Goal: Information Seeking & Learning: Check status

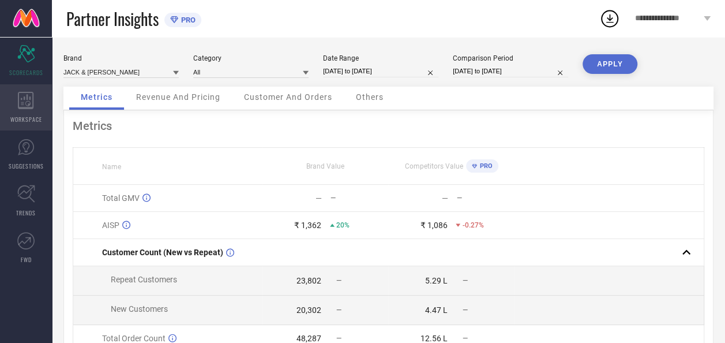
click at [31, 98] on icon at bounding box center [26, 100] width 16 height 17
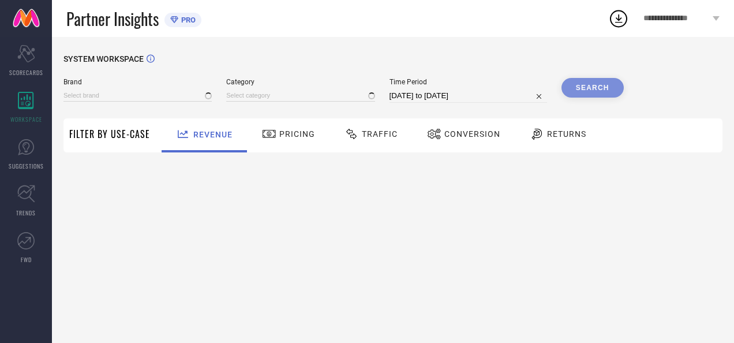
type input "JACK & [PERSON_NAME]"
type input "All"
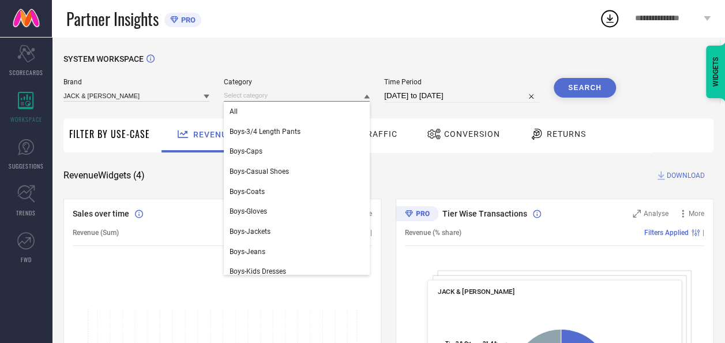
click at [273, 101] on input at bounding box center [297, 95] width 146 height 12
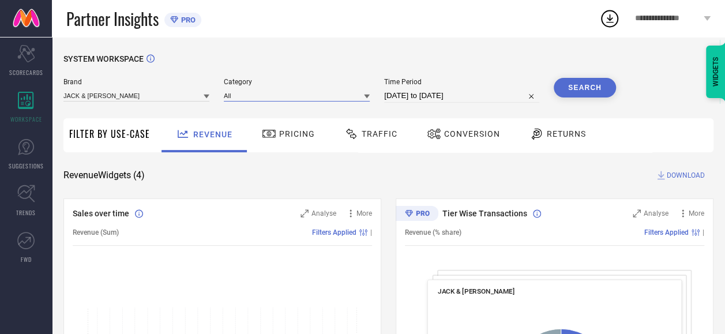
select select "7"
select select "2025"
select select "8"
select select "2025"
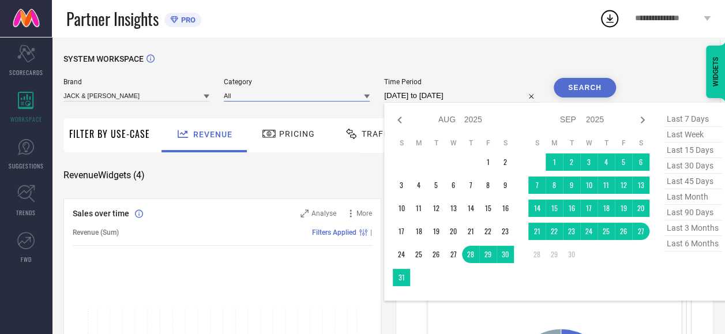
click at [446, 95] on input "[DATE] to [DATE]" at bounding box center [461, 96] width 155 height 14
click at [398, 119] on icon at bounding box center [400, 120] width 14 height 14
select select "6"
select select "2025"
select select "7"
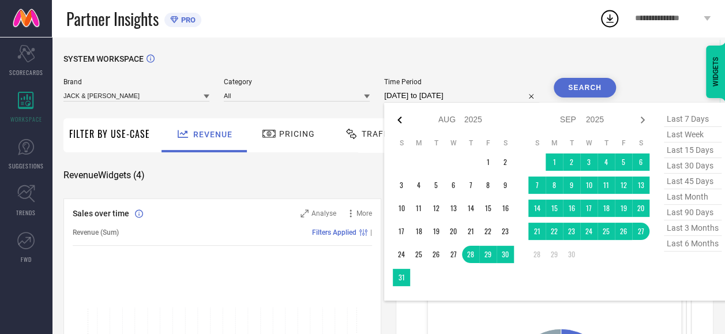
select select "2025"
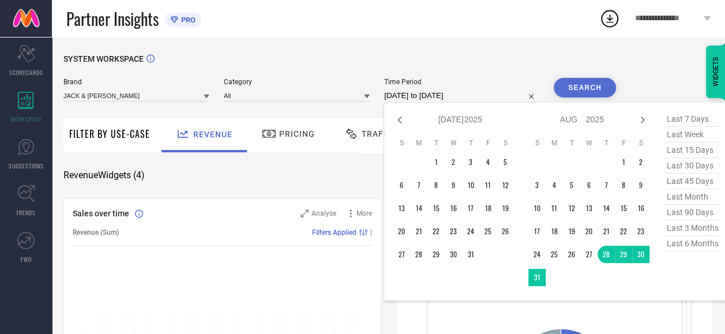
click at [398, 119] on icon at bounding box center [400, 120] width 14 height 14
select select "5"
select select "2025"
select select "6"
select select "2025"
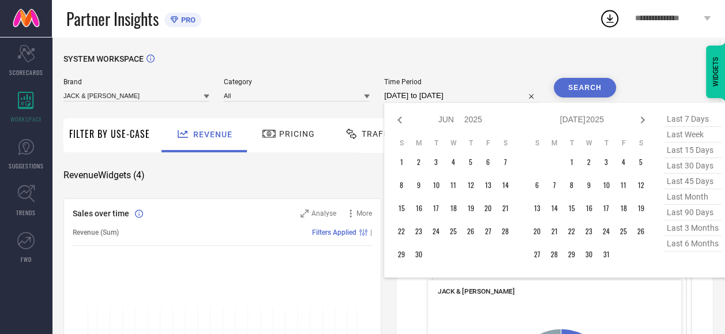
click at [398, 119] on icon at bounding box center [400, 120] width 14 height 14
select select "2"
select select "2025"
select select "3"
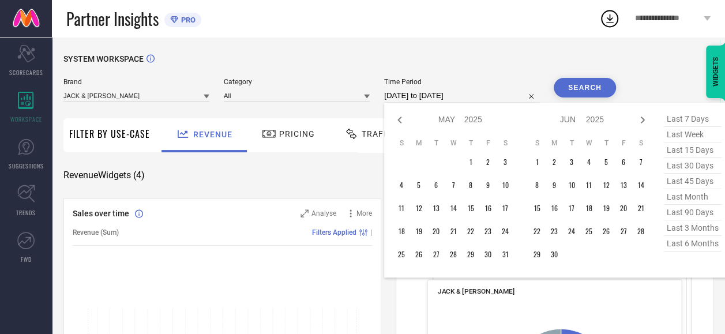
select select "2025"
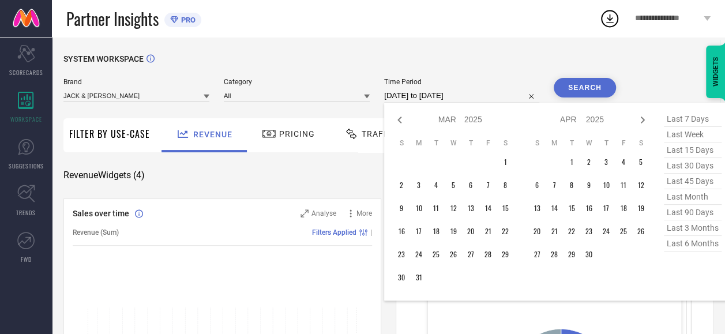
click at [398, 119] on icon at bounding box center [400, 120] width 14 height 14
select select "2025"
select select "1"
select select "2025"
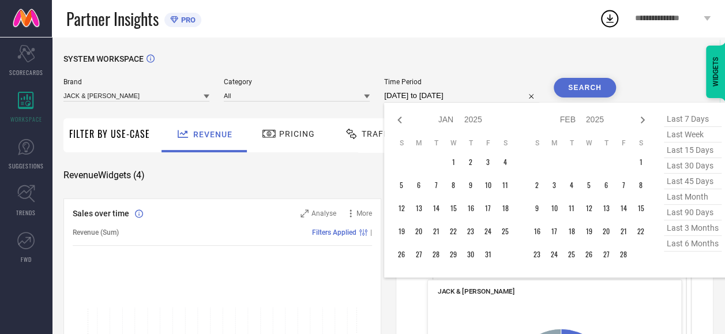
click at [398, 119] on icon at bounding box center [400, 120] width 14 height 14
select select "11"
select select "2024"
select select "2025"
click at [398, 119] on icon at bounding box center [400, 120] width 14 height 14
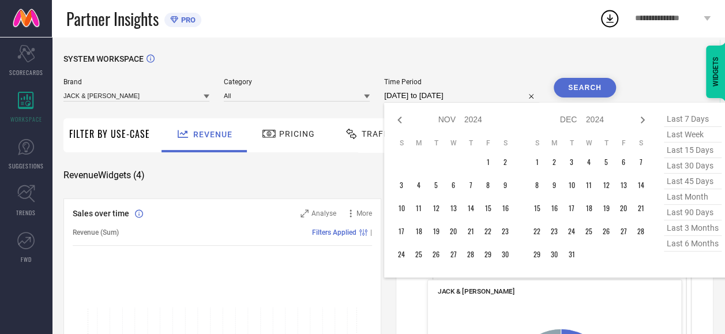
click at [398, 119] on icon at bounding box center [400, 120] width 14 height 14
select select "8"
select select "2024"
select select "9"
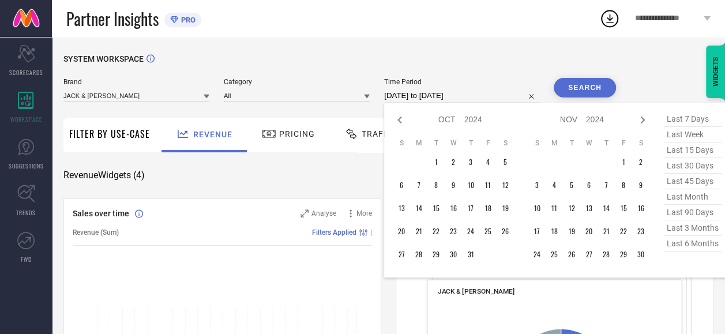
select select "2024"
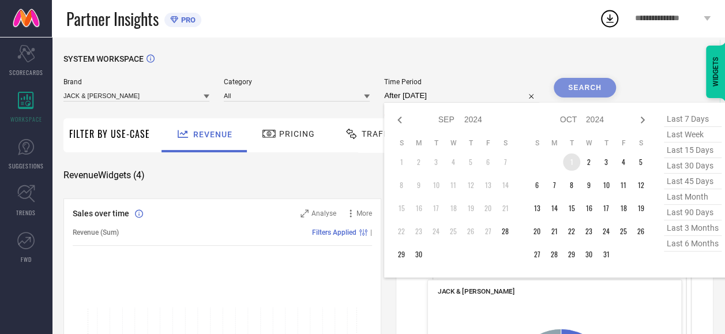
click at [570, 166] on td "1" at bounding box center [571, 161] width 17 height 17
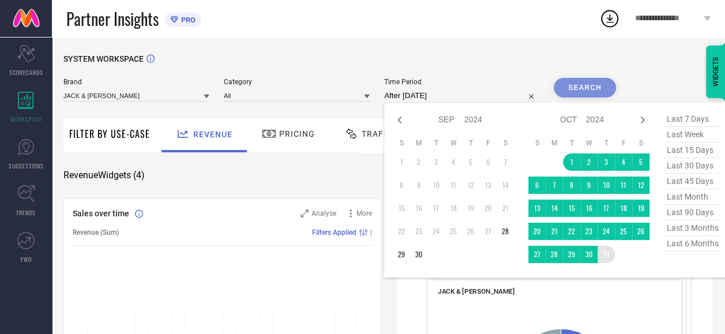
type input "01-10-2024 to 31-10-2024"
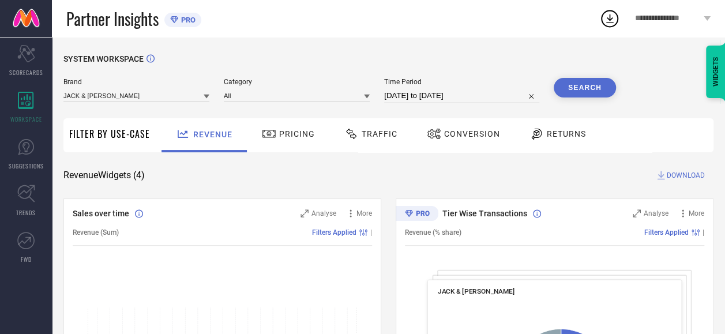
select select "9"
select select "2024"
select select "10"
select select "2024"
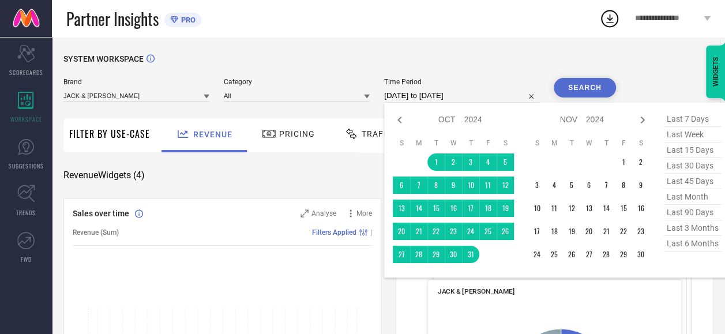
click at [480, 95] on input "01-10-2024 to 31-10-2024" at bounding box center [461, 96] width 155 height 14
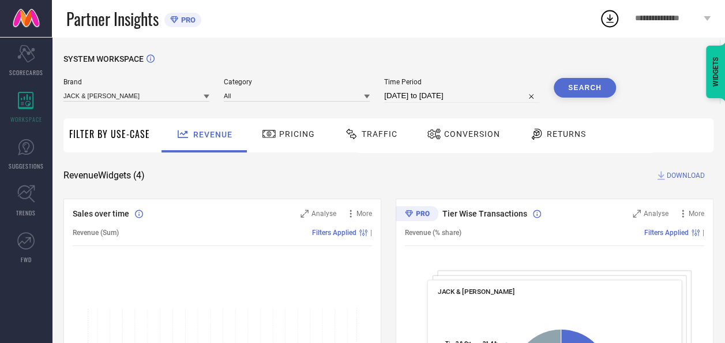
click at [374, 137] on span "Traffic" at bounding box center [380, 133] width 36 height 9
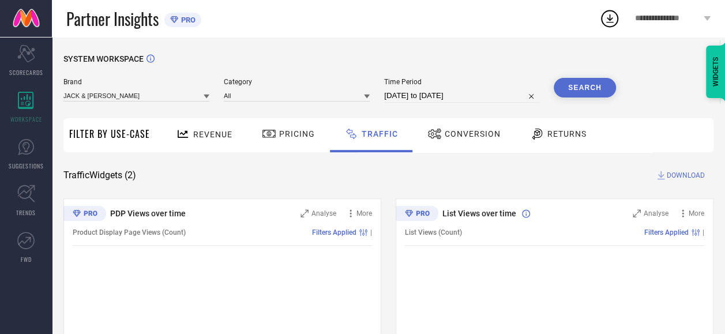
select select "9"
select select "2024"
select select "10"
select select "2024"
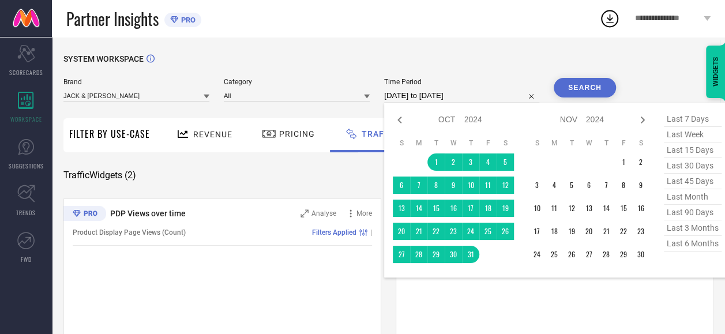
click at [470, 100] on input "01-10-2024 to 31-10-2024" at bounding box center [461, 96] width 155 height 14
click at [404, 116] on icon at bounding box center [400, 120] width 14 height 14
select select "8"
select select "2024"
select select "9"
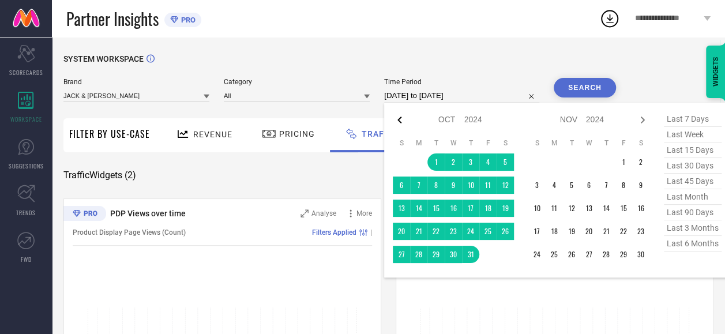
select select "2024"
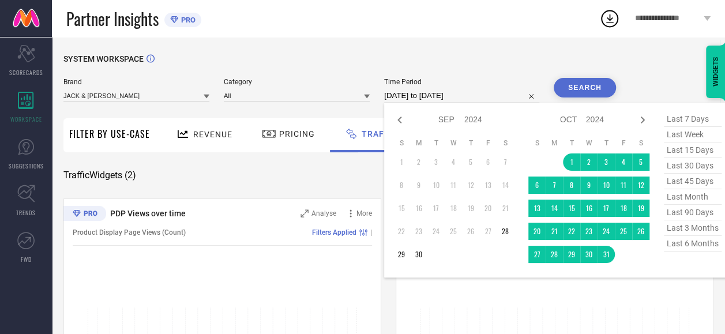
click at [404, 166] on td "1" at bounding box center [401, 161] width 17 height 17
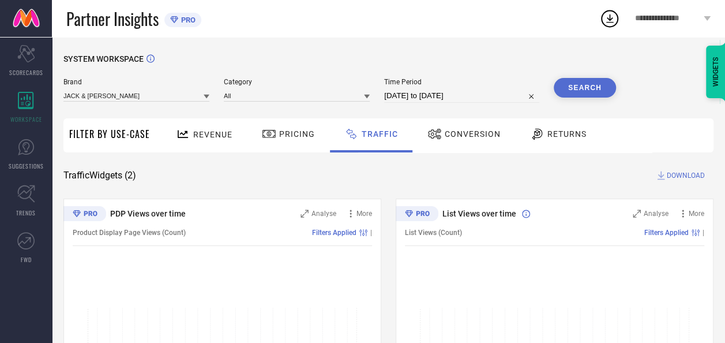
click at [334, 180] on div "Traffic Widgets ( 2 ) DOWNLOAD" at bounding box center [388, 176] width 650 height 12
select select "9"
select select "2024"
select select "10"
select select "2024"
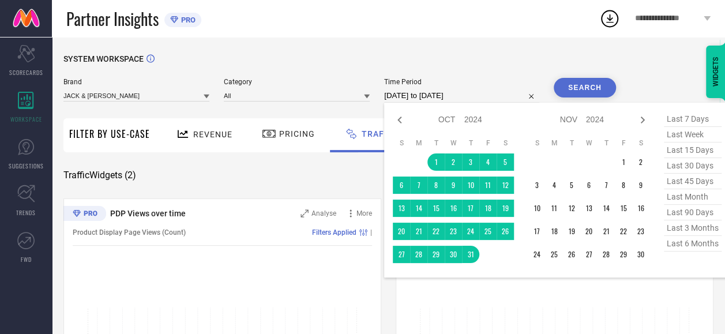
click at [456, 99] on input "01-10-2024 to 31-10-2024" at bounding box center [461, 96] width 155 height 14
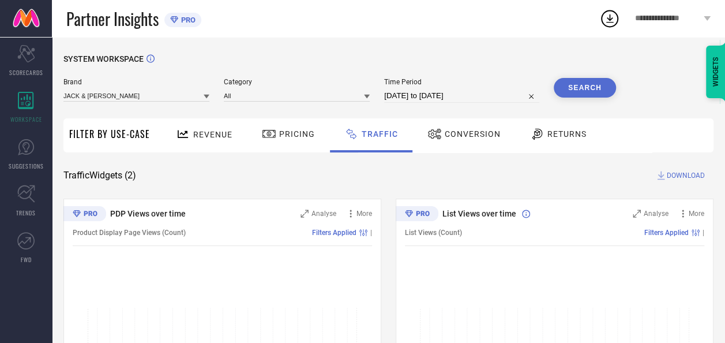
click at [483, 82] on span "Time Period" at bounding box center [461, 82] width 155 height 8
click at [565, 85] on button "Search" at bounding box center [585, 88] width 62 height 20
click at [671, 173] on span "DOWNLOAD" at bounding box center [686, 176] width 38 height 12
click at [610, 13] on icon at bounding box center [609, 18] width 21 height 21
click at [377, 187] on div "SYSTEM WORKSPACE Brand JACK & JONES Category All Time Period 01-10-2024 to 31-1…" at bounding box center [388, 270] width 650 height 433
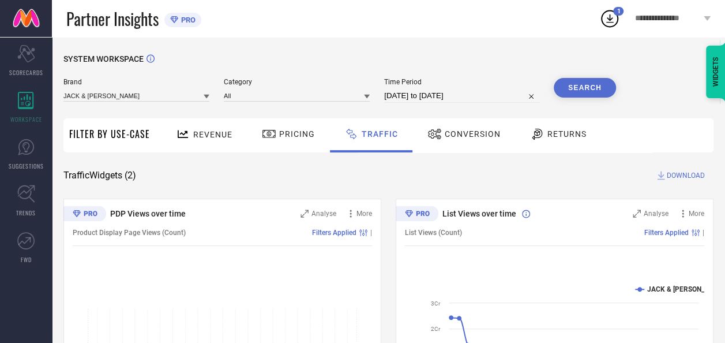
click at [584, 90] on button "Search" at bounding box center [585, 88] width 62 height 20
click at [166, 98] on input at bounding box center [136, 95] width 146 height 12
click at [132, 97] on input at bounding box center [136, 95] width 146 height 12
click at [105, 111] on span "JACK & [PERSON_NAME]" at bounding box center [108, 111] width 78 height 8
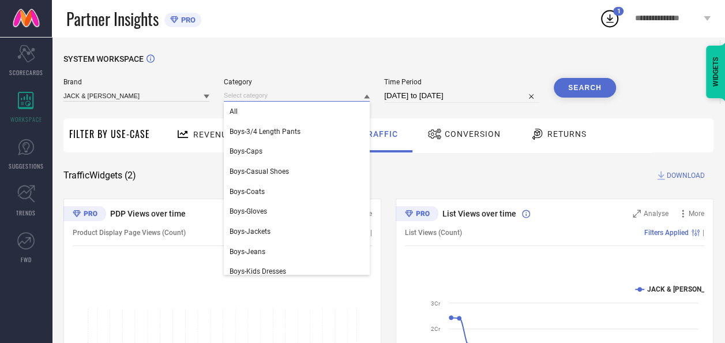
click at [236, 100] on input at bounding box center [297, 95] width 146 height 12
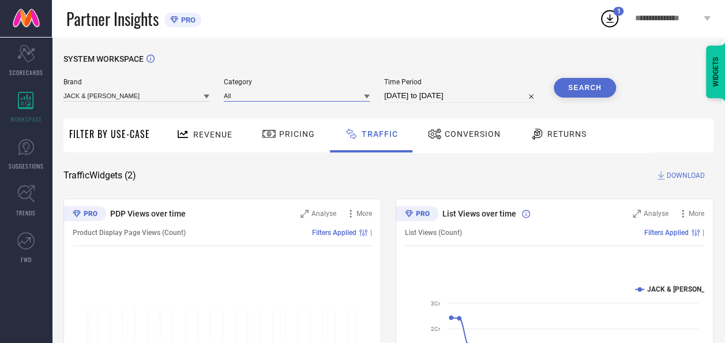
click at [236, 100] on input at bounding box center [297, 95] width 146 height 12
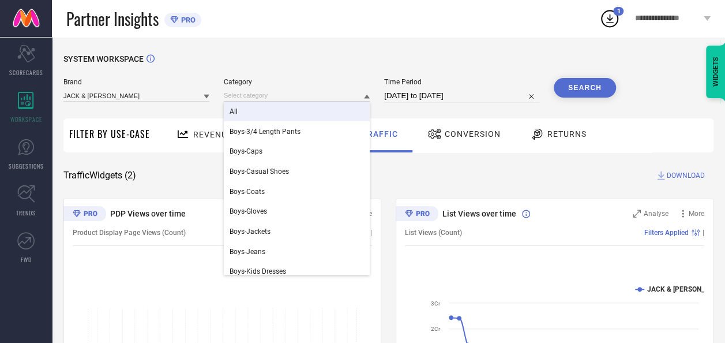
click at [235, 110] on span "All" at bounding box center [234, 111] width 8 height 8
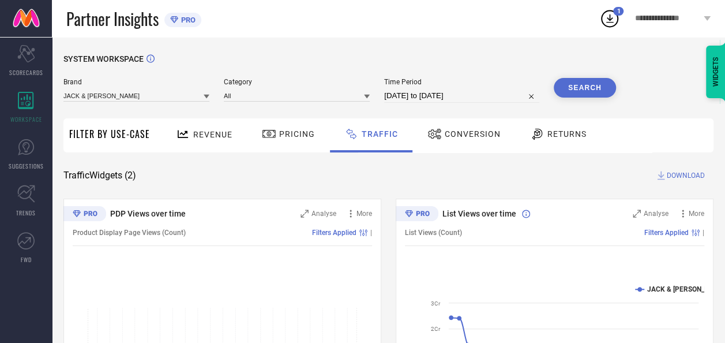
click at [591, 93] on button "Search" at bounding box center [585, 88] width 62 height 20
click at [668, 176] on span "DOWNLOAD" at bounding box center [686, 176] width 38 height 12
click at [423, 161] on div "SYSTEM WORKSPACE Brand JACK & JONES Category All Time Period 01-10-2024 to 31-1…" at bounding box center [388, 270] width 650 height 433
select select "9"
select select "2024"
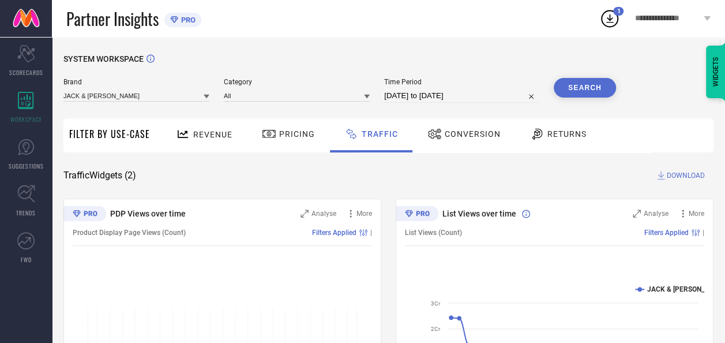
select select "10"
select select "2024"
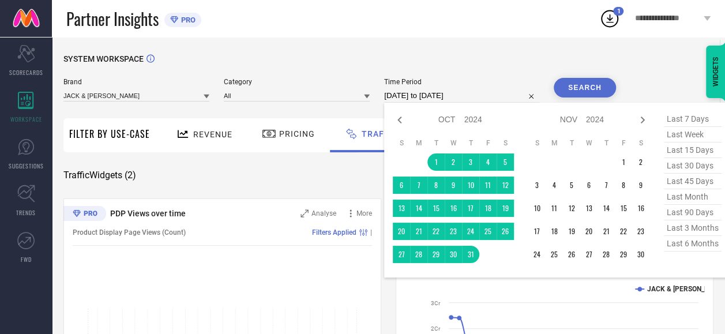
click at [450, 97] on input "01-10-2024 to 31-10-2024" at bounding box center [461, 96] width 155 height 14
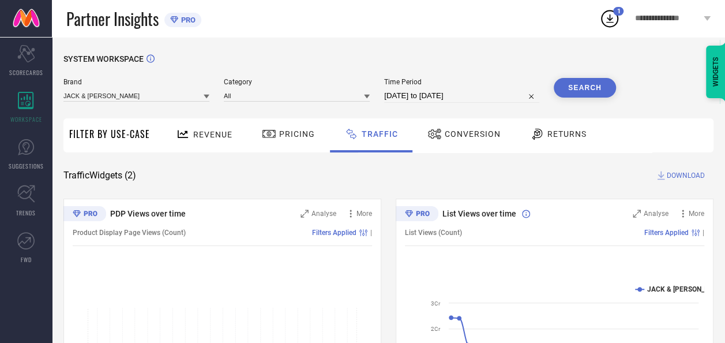
click at [359, 175] on div "Traffic Widgets ( 2 ) DOWNLOAD" at bounding box center [388, 176] width 650 height 12
click at [535, 163] on div "SYSTEM WORKSPACE Brand JACK & JONES Category All Time Period 01-10-2024 to 31-1…" at bounding box center [388, 270] width 650 height 433
click at [582, 88] on button "Search" at bounding box center [585, 88] width 62 height 20
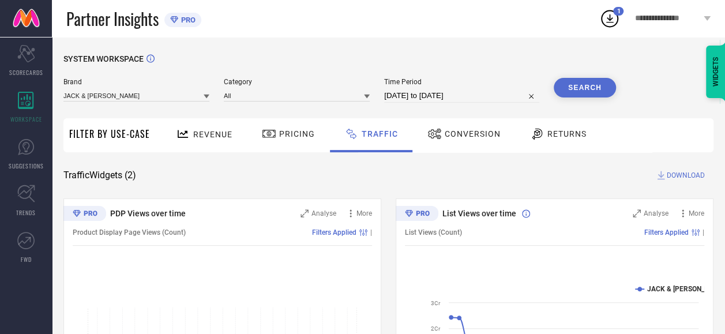
select select "9"
select select "2024"
select select "10"
select select "2024"
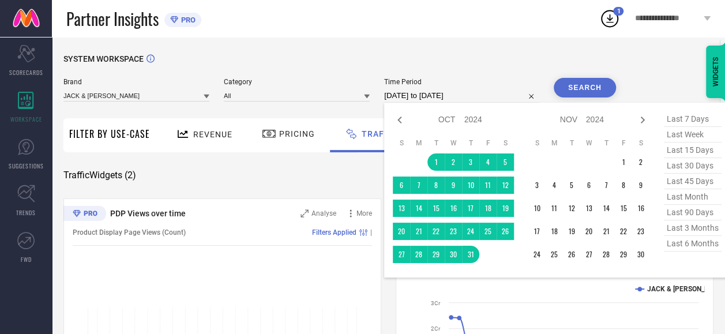
click at [480, 100] on input "01-10-2024 to 31-10-2024" at bounding box center [461, 96] width 155 height 14
click at [439, 161] on td "1" at bounding box center [435, 161] width 17 height 17
type input "01-10-2024 to 31-10-2024"
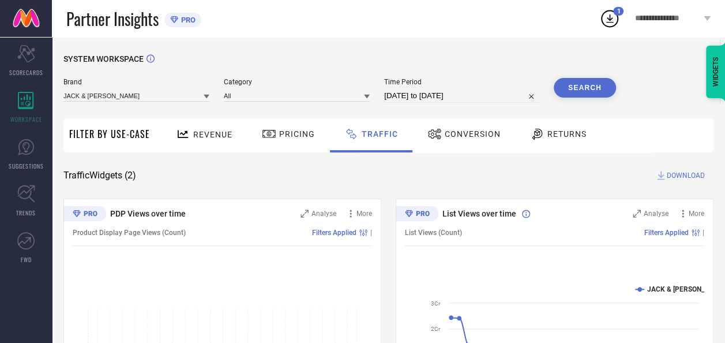
click at [579, 93] on button "Search" at bounding box center [585, 88] width 62 height 20
click at [595, 83] on button "Search" at bounding box center [585, 88] width 62 height 20
click at [668, 179] on span "DOWNLOAD" at bounding box center [686, 176] width 38 height 12
click at [186, 177] on div "Traffic Widgets ( 2 ) DOWNLOAD" at bounding box center [388, 176] width 650 height 12
click at [141, 141] on div "Filter By Use-Case" at bounding box center [109, 135] width 81 height 34
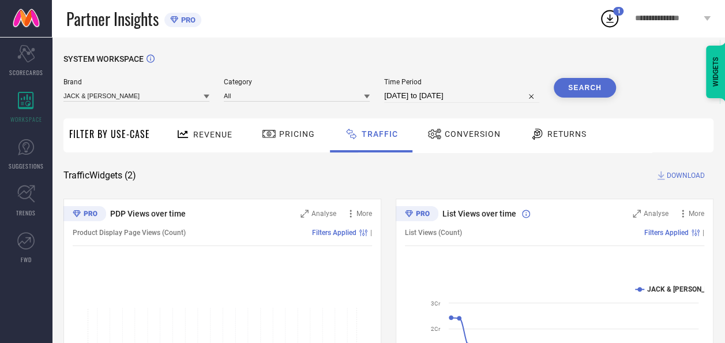
click at [134, 135] on span "Filter By Use-Case" at bounding box center [109, 134] width 81 height 14
click at [206, 136] on span "Revenue" at bounding box center [212, 134] width 39 height 9
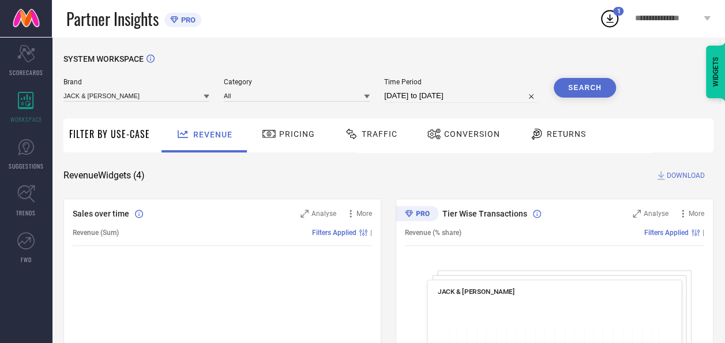
click at [105, 137] on span "Filter By Use-Case" at bounding box center [109, 134] width 81 height 14
click at [285, 132] on span "Pricing" at bounding box center [297, 133] width 36 height 9
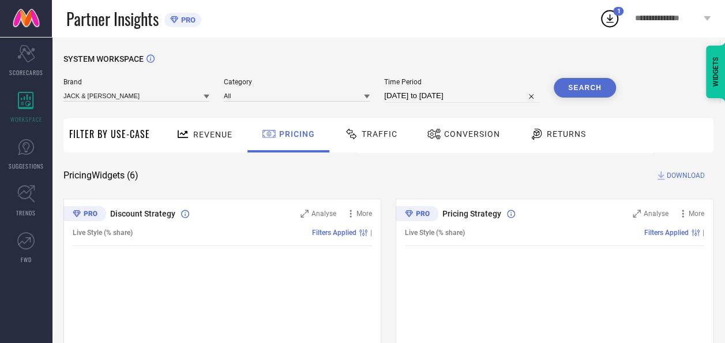
click at [379, 140] on div "Traffic" at bounding box center [370, 134] width 59 height 20
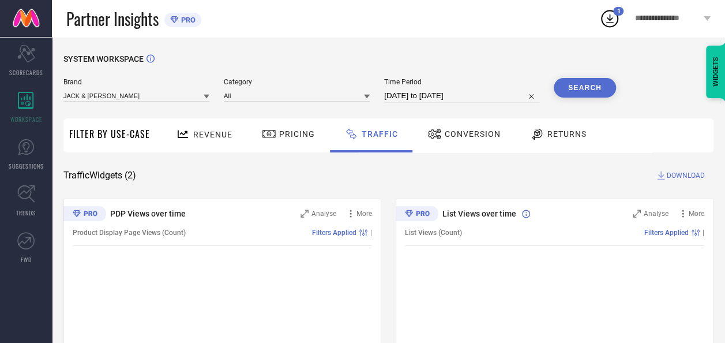
click at [462, 126] on div "Conversion" at bounding box center [463, 134] width 79 height 20
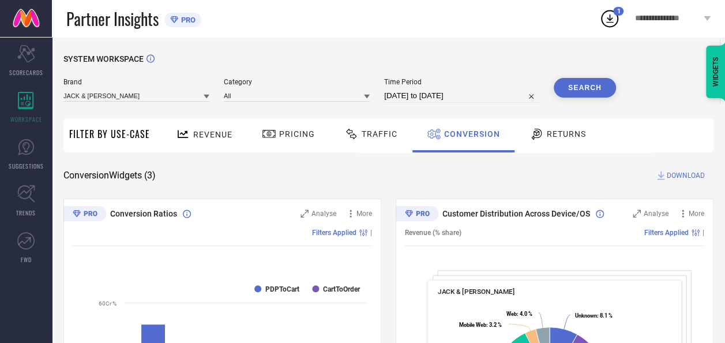
click at [561, 134] on span "Returns" at bounding box center [566, 133] width 39 height 9
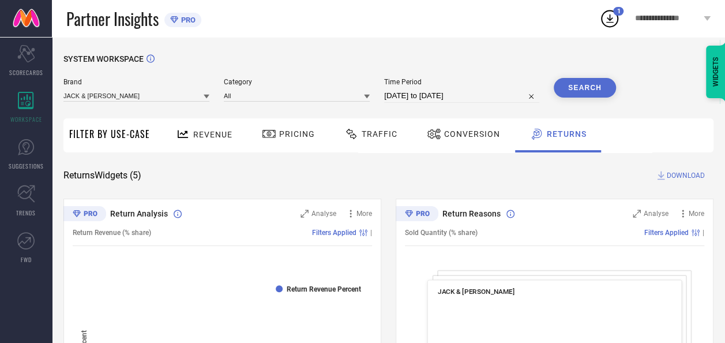
click at [373, 132] on span "Traffic" at bounding box center [380, 133] width 36 height 9
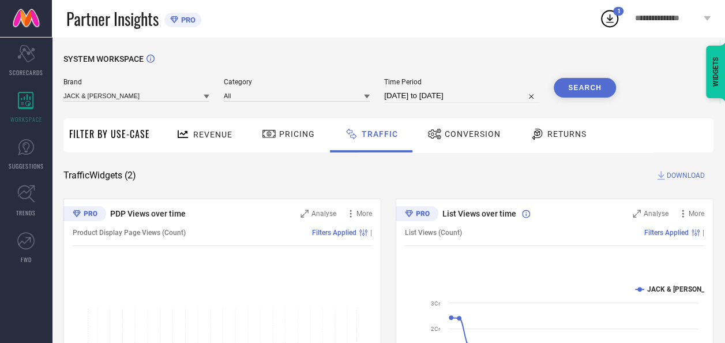
click at [592, 84] on button "Search" at bounding box center [585, 88] width 62 height 20
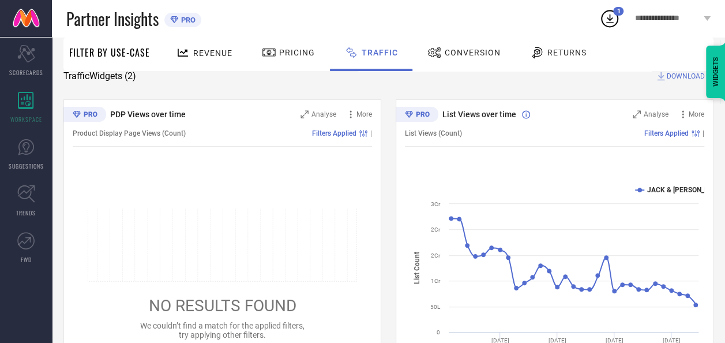
scroll to position [47, 0]
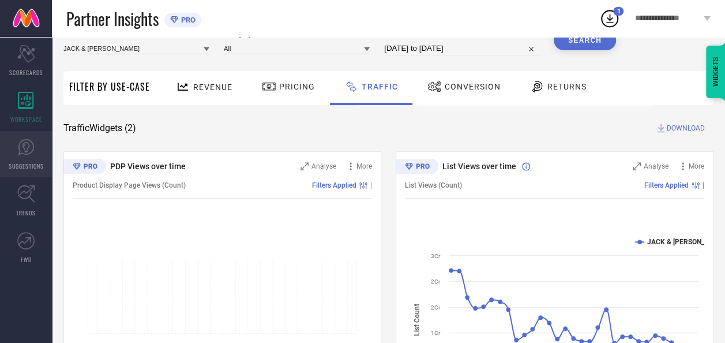
click at [24, 147] on icon at bounding box center [25, 146] width 17 height 17
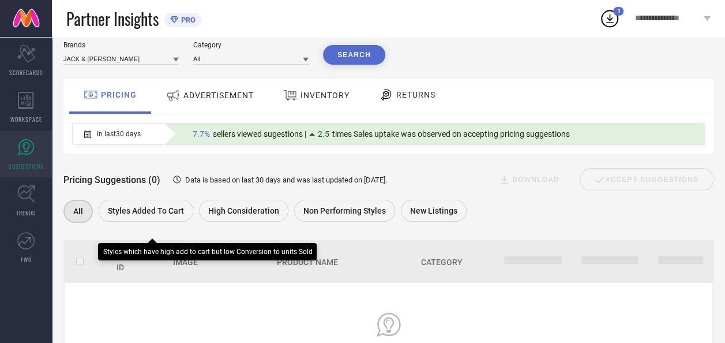
scroll to position [7, 0]
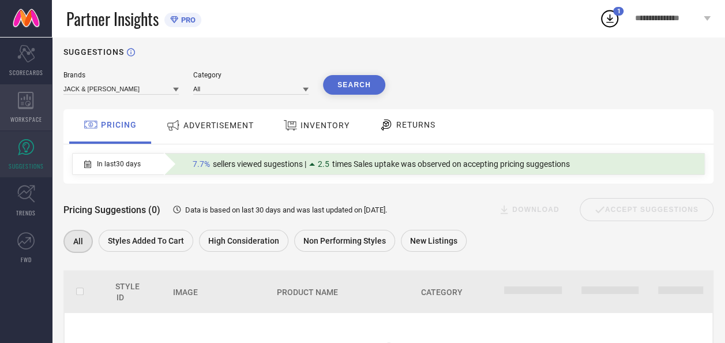
click at [38, 105] on div "WORKSPACE" at bounding box center [26, 107] width 52 height 46
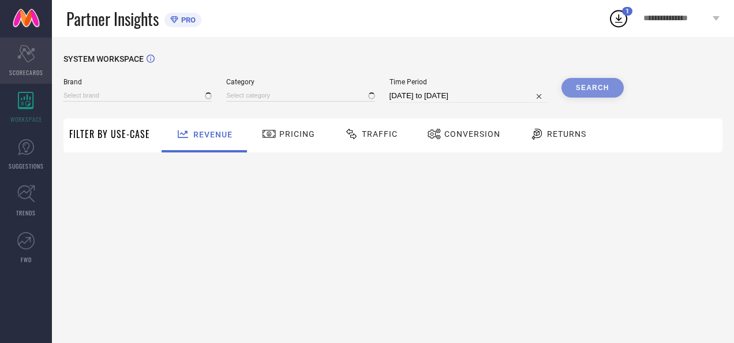
type input "JACK & [PERSON_NAME]"
type input "All"
click at [33, 69] on span "SCORECARDS" at bounding box center [26, 72] width 34 height 9
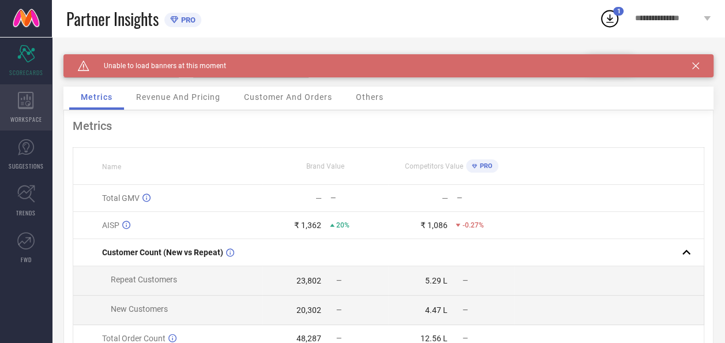
click at [27, 92] on icon at bounding box center [26, 100] width 16 height 17
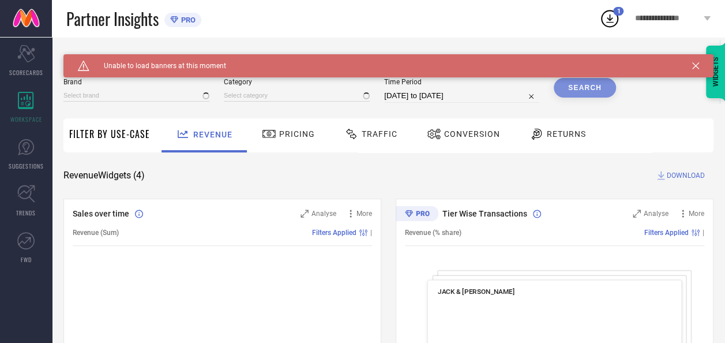
type input "JACK & [PERSON_NAME]"
type input "All"
click at [385, 138] on span "Traffic" at bounding box center [380, 133] width 36 height 9
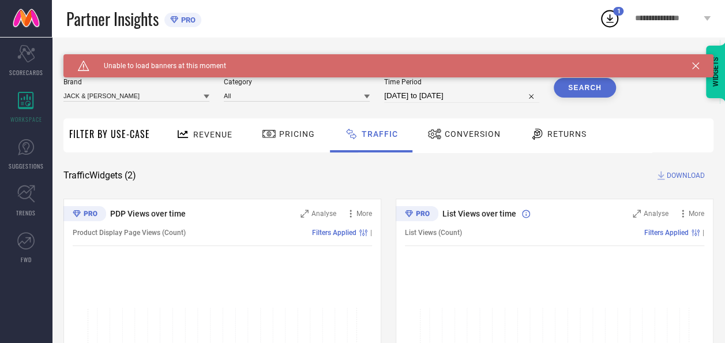
click at [699, 66] on icon at bounding box center [695, 65] width 7 height 7
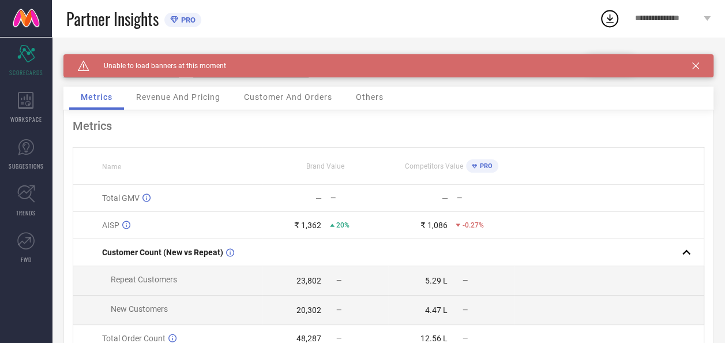
click at [699, 67] on icon at bounding box center [695, 65] width 7 height 7
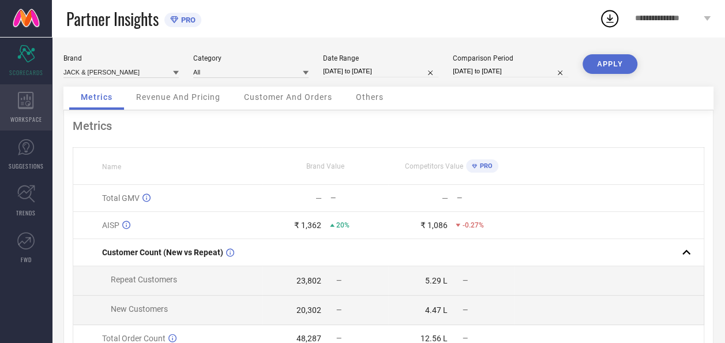
click at [31, 100] on icon at bounding box center [26, 100] width 16 height 17
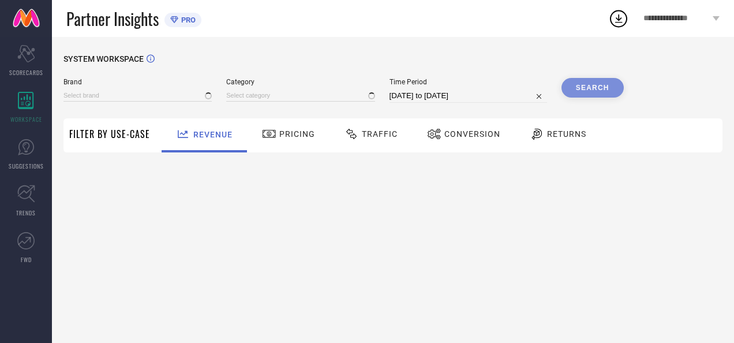
type input "JACK & [PERSON_NAME]"
type input "All"
click at [382, 135] on span "Traffic" at bounding box center [380, 133] width 36 height 9
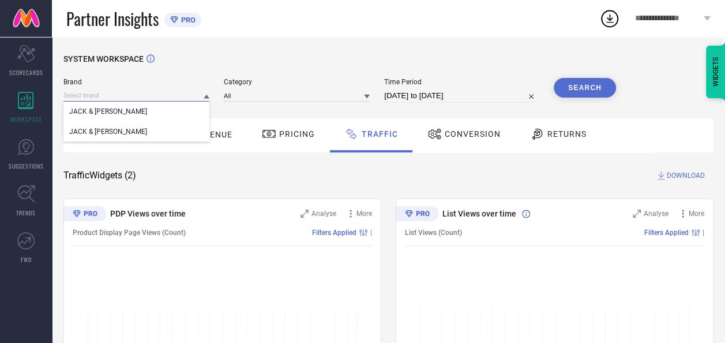
click at [193, 100] on input at bounding box center [136, 95] width 146 height 12
click at [172, 91] on input at bounding box center [136, 95] width 146 height 12
click at [119, 118] on div "JACK & [PERSON_NAME]" at bounding box center [136, 111] width 146 height 20
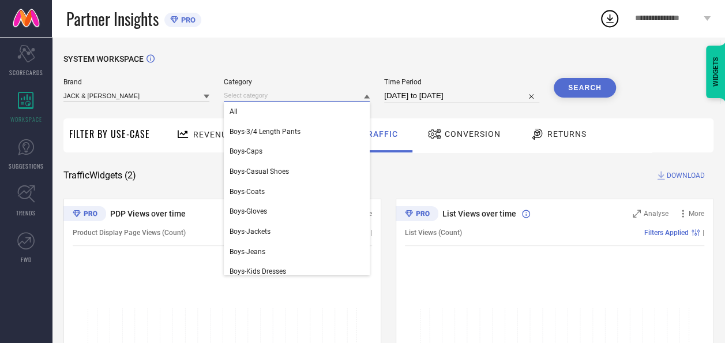
click at [245, 97] on input at bounding box center [297, 95] width 146 height 12
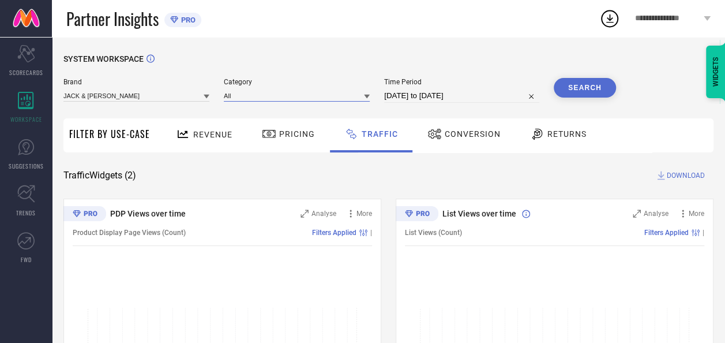
click at [247, 97] on input at bounding box center [297, 95] width 146 height 12
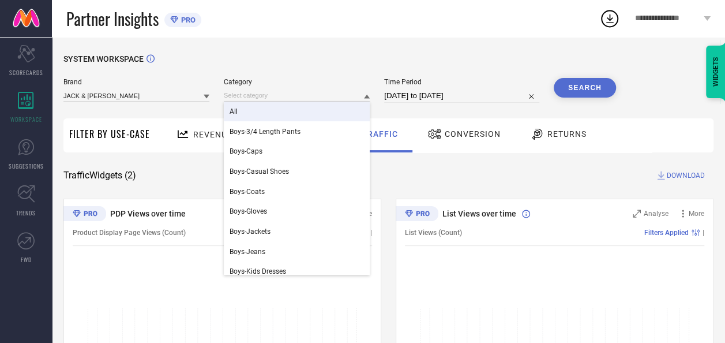
click at [231, 118] on div "All" at bounding box center [297, 111] width 146 height 20
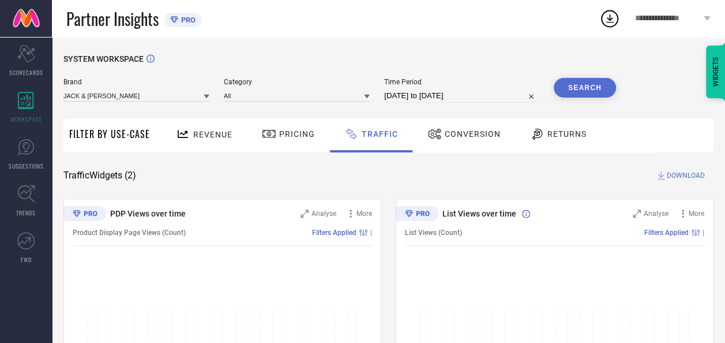
select select "7"
select select "2025"
select select "8"
select select "2025"
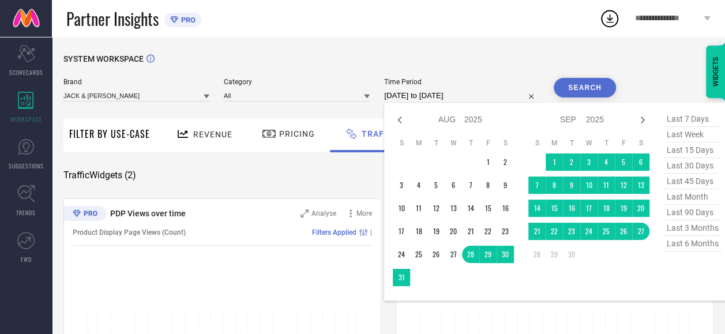
click at [437, 100] on input "[DATE] to [DATE]" at bounding box center [461, 96] width 155 height 14
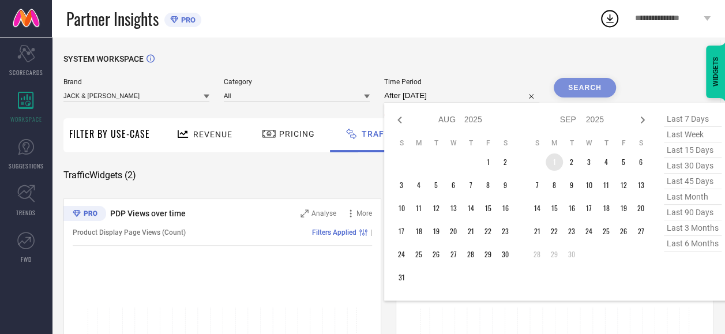
click at [558, 160] on td "1" at bounding box center [554, 161] width 17 height 17
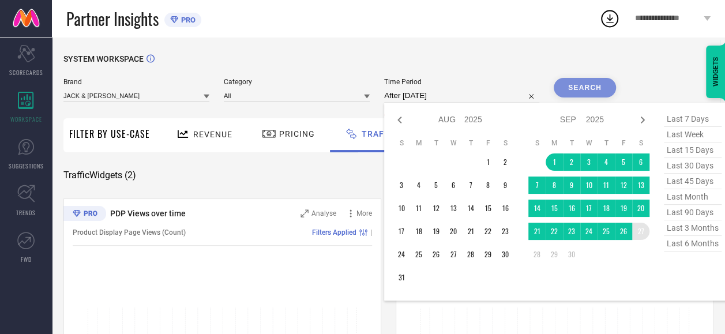
type input "01-09-2025 to 27-09-2025"
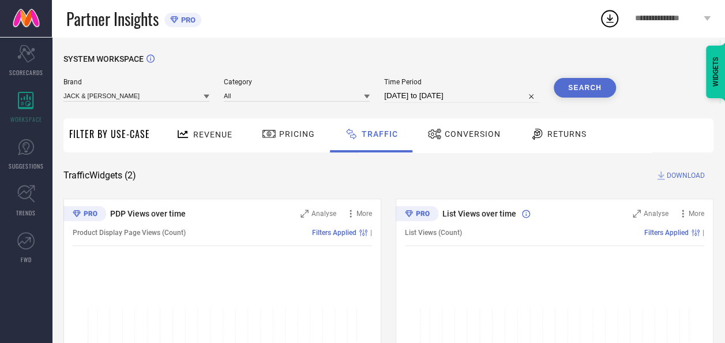
click at [592, 93] on button "Search" at bounding box center [585, 88] width 62 height 20
click at [672, 175] on span "DOWNLOAD" at bounding box center [686, 176] width 38 height 12
click at [448, 135] on span "Conversion" at bounding box center [473, 133] width 56 height 9
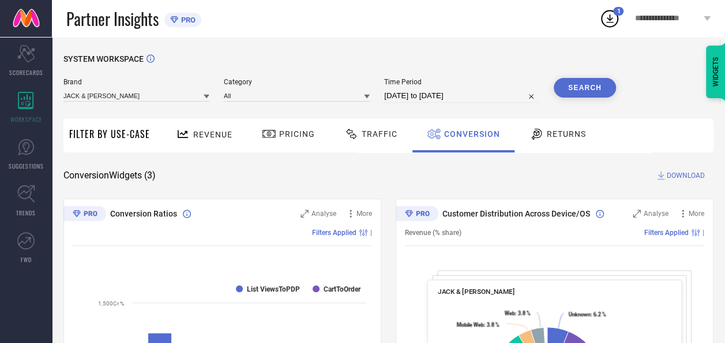
click at [575, 89] on button "Search" at bounding box center [585, 88] width 62 height 20
click at [669, 179] on span "DOWNLOAD" at bounding box center [686, 176] width 38 height 12
click at [568, 87] on button "Search" at bounding box center [585, 88] width 62 height 20
click at [378, 134] on span "Traffic" at bounding box center [380, 133] width 36 height 9
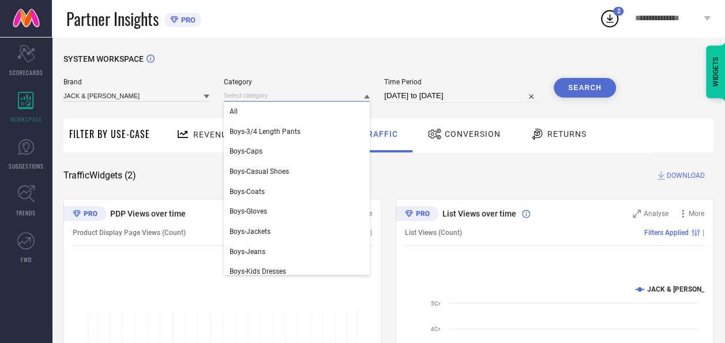
click at [256, 96] on input at bounding box center [297, 95] width 146 height 12
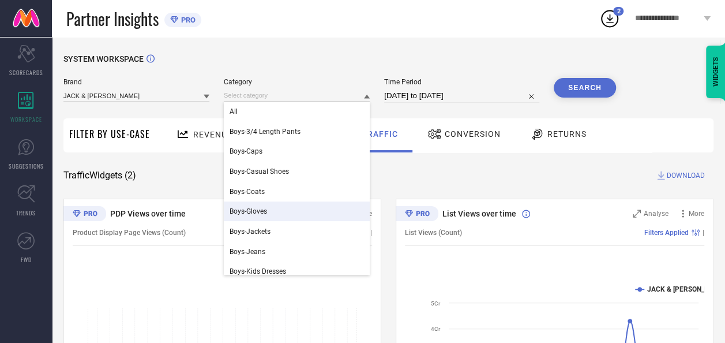
click at [143, 201] on div "PDP Views over time Analyse More Product Display Page Views (Count) Filters App…" at bounding box center [222, 342] width 318 height 288
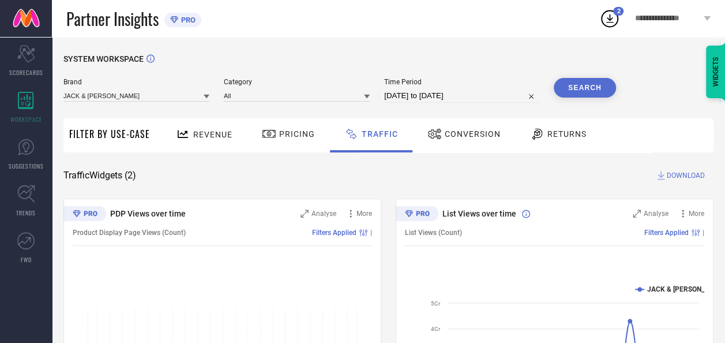
click at [572, 87] on button "Search" at bounding box center [585, 88] width 62 height 20
select select "8"
select select "2025"
select select "9"
select select "2025"
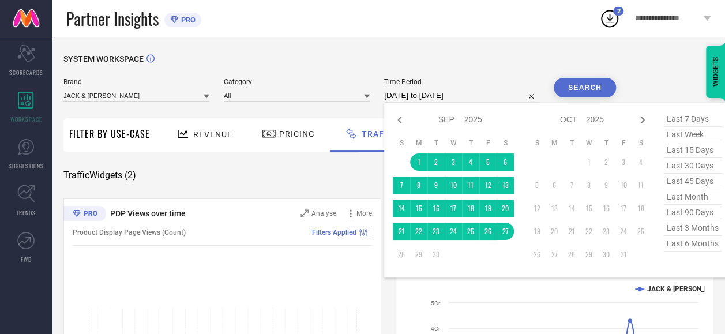
click at [445, 100] on input "[DATE] to [DATE]" at bounding box center [461, 96] width 155 height 14
click at [401, 120] on icon at bounding box center [400, 120] width 14 height 14
select select "7"
select select "2025"
select select "8"
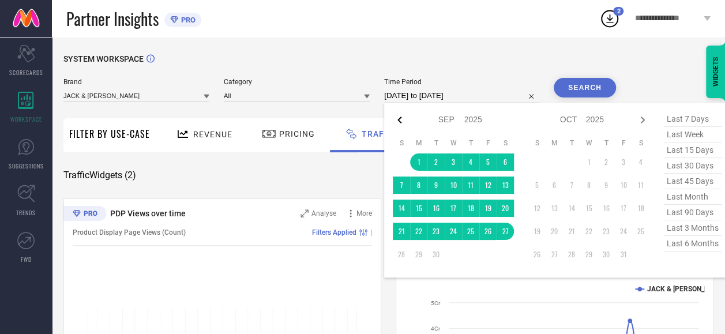
select select "2025"
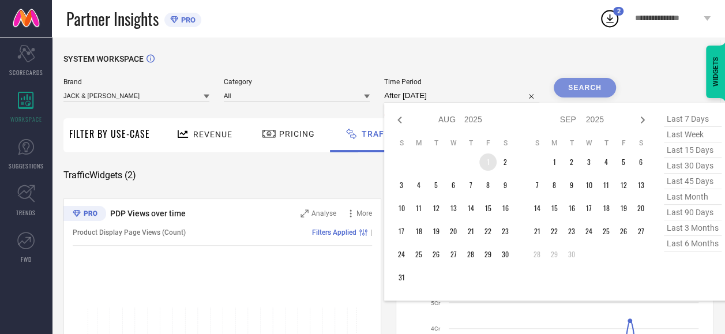
click at [491, 168] on td "1" at bounding box center [487, 161] width 17 height 17
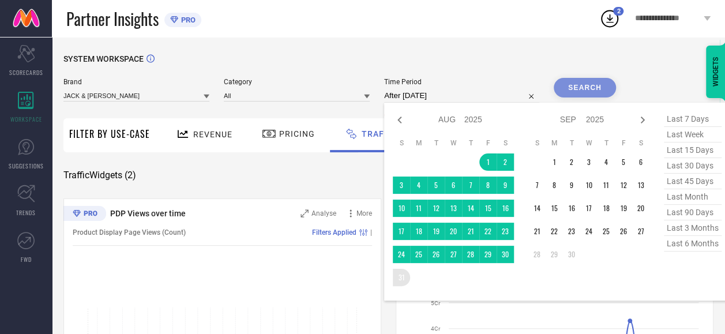
type input "01-08-2025 to 31-08-2025"
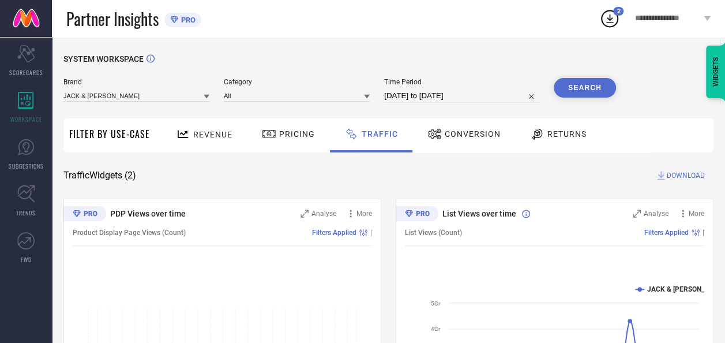
click at [571, 88] on button "Search" at bounding box center [585, 88] width 62 height 20
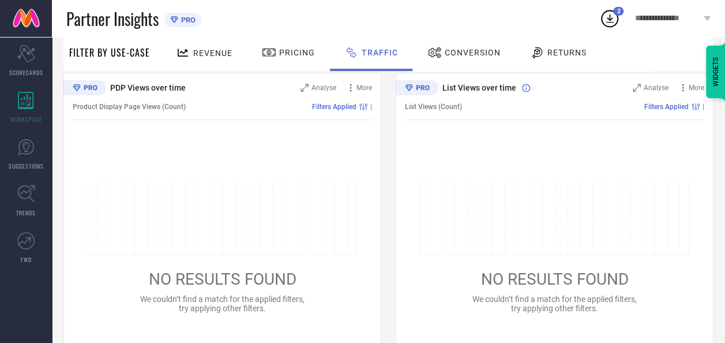
scroll to position [161, 0]
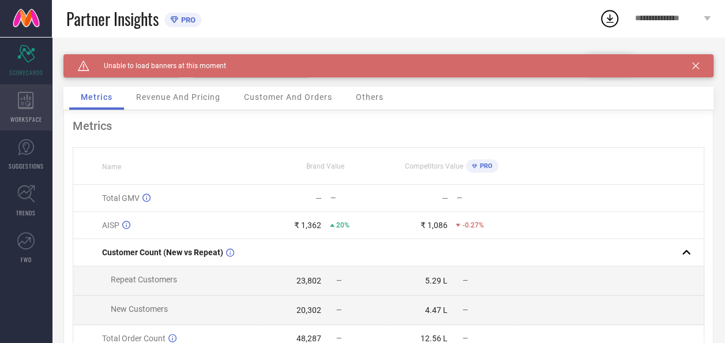
click at [28, 91] on div "WORKSPACE" at bounding box center [26, 107] width 52 height 46
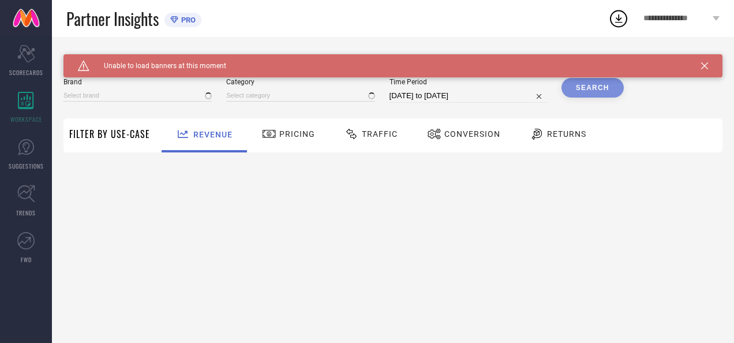
type input "JACK & [PERSON_NAME]"
type input "All"
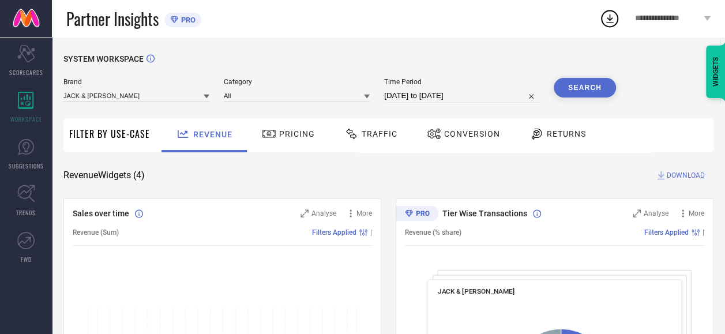
select select "7"
select select "2025"
select select "8"
select select "2025"
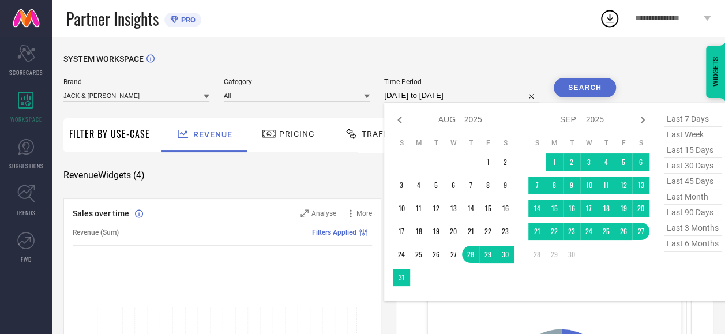
click at [488, 99] on input "[DATE] to [DATE]" at bounding box center [461, 96] width 155 height 14
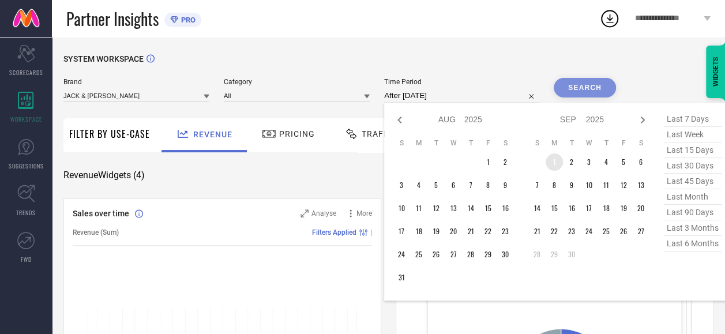
click at [550, 160] on td "1" at bounding box center [554, 161] width 17 height 17
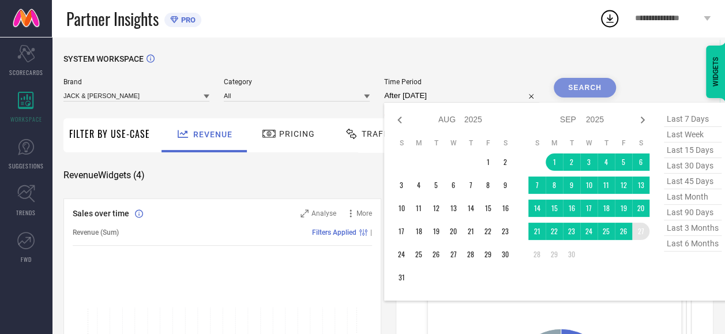
type input "01-09-2025 to 27-09-2025"
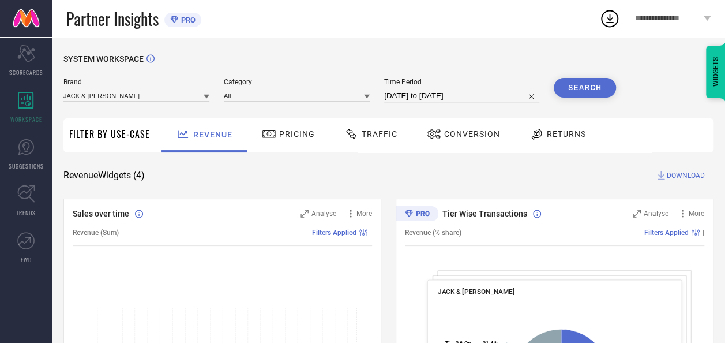
click at [588, 85] on button "Search" at bounding box center [585, 88] width 62 height 20
click at [669, 172] on span "DOWNLOAD" at bounding box center [686, 176] width 38 height 12
click at [616, 18] on icon at bounding box center [609, 18] width 21 height 21
click at [313, 179] on div "Revenue Widgets ( 4 ) DOWNLOAD" at bounding box center [388, 176] width 650 height 12
select select "8"
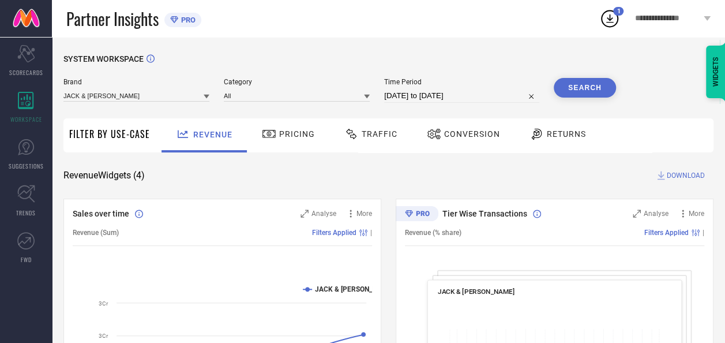
select select "2025"
select select "9"
select select "2025"
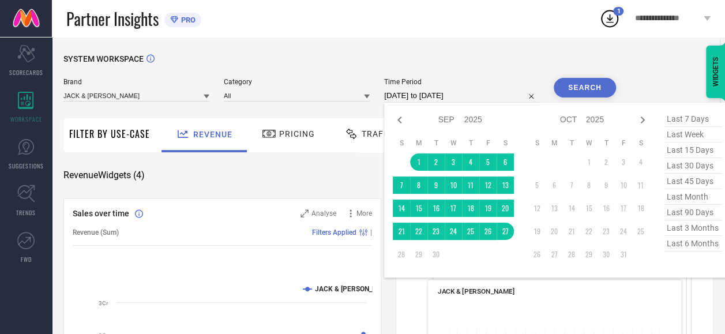
click at [494, 97] on input "01-09-2025 to 27-09-2025" at bounding box center [461, 96] width 155 height 14
click at [400, 119] on icon at bounding box center [400, 120] width 14 height 14
select select "7"
select select "2025"
select select "8"
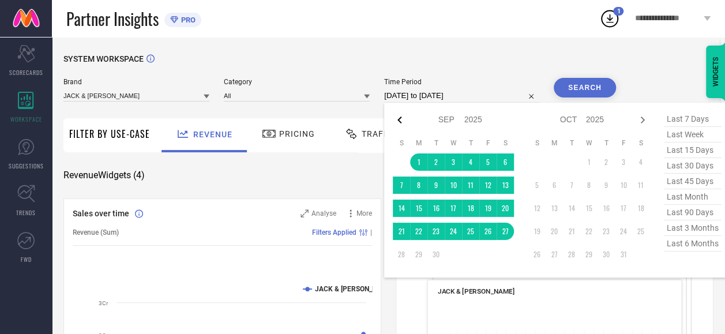
select select "2025"
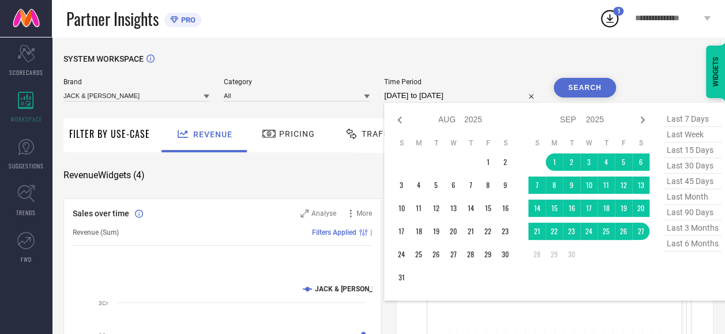
click at [400, 119] on icon at bounding box center [400, 120] width 14 height 14
select select "6"
select select "2025"
select select "7"
select select "2025"
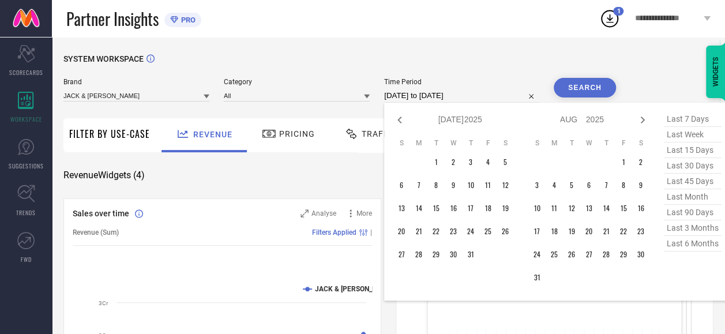
click at [400, 119] on icon at bounding box center [400, 120] width 14 height 14
select select "5"
select select "2025"
select select "6"
select select "2025"
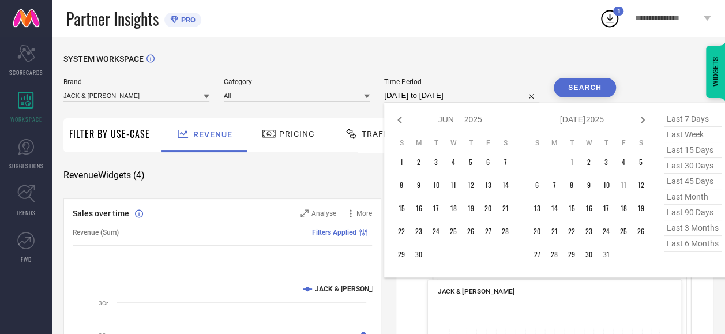
click at [400, 119] on icon at bounding box center [400, 120] width 14 height 14
select select "4"
select select "2025"
select select "5"
select select "2025"
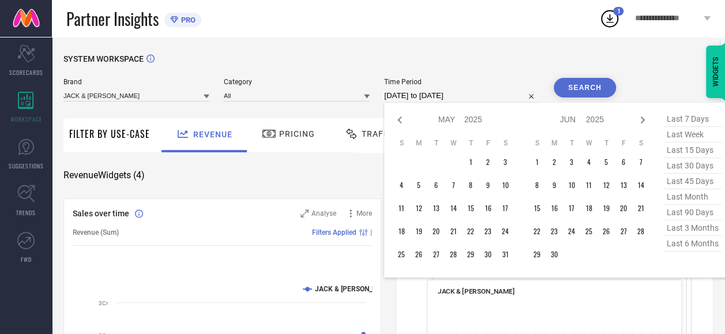
click at [400, 119] on icon at bounding box center [400, 120] width 14 height 14
select select "3"
select select "2025"
select select "4"
select select "2025"
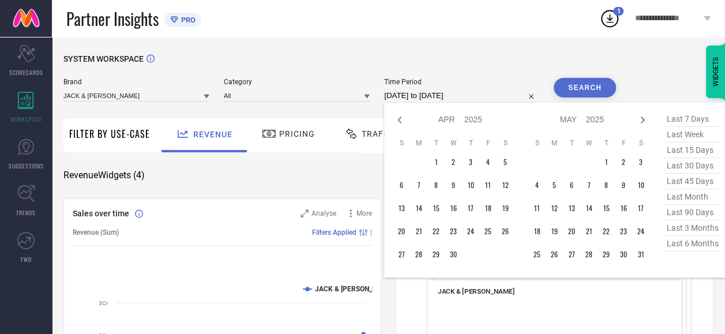
click at [400, 119] on icon at bounding box center [400, 120] width 14 height 14
select select "2"
select select "2025"
select select "3"
select select "2025"
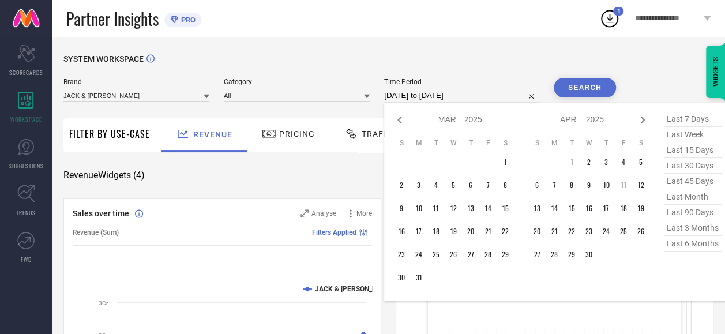
click at [400, 119] on icon at bounding box center [400, 120] width 14 height 14
select select "1"
select select "2025"
select select "2"
select select "2025"
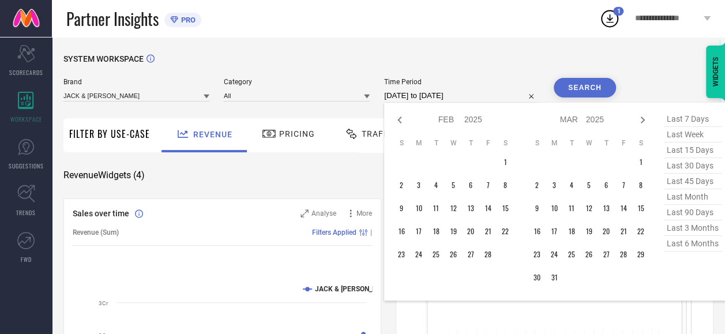
click at [400, 119] on icon at bounding box center [400, 120] width 14 height 14
select select "2025"
select select "1"
select select "2025"
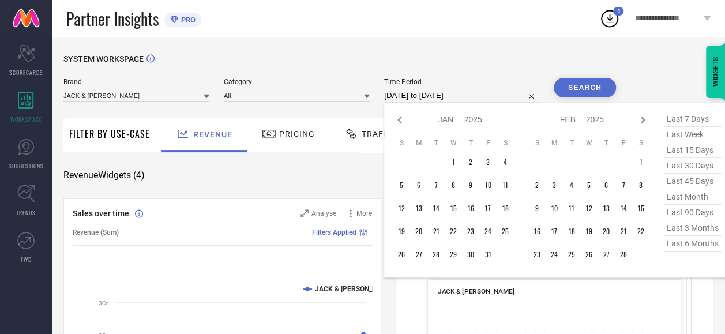
click at [400, 119] on icon at bounding box center [400, 120] width 14 height 14
select select "11"
select select "2024"
select select "2025"
click at [400, 119] on icon at bounding box center [400, 120] width 14 height 14
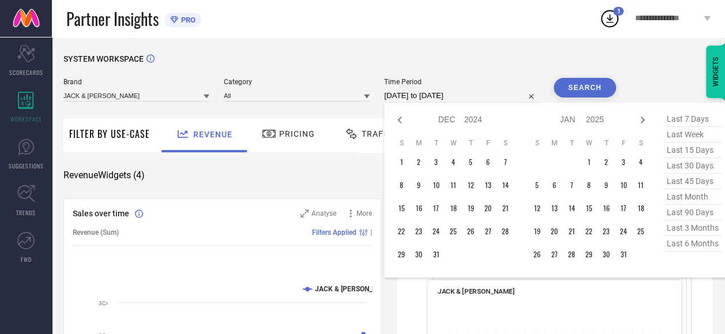
select select "10"
select select "2024"
select select "11"
select select "2024"
click at [400, 119] on icon at bounding box center [400, 120] width 14 height 14
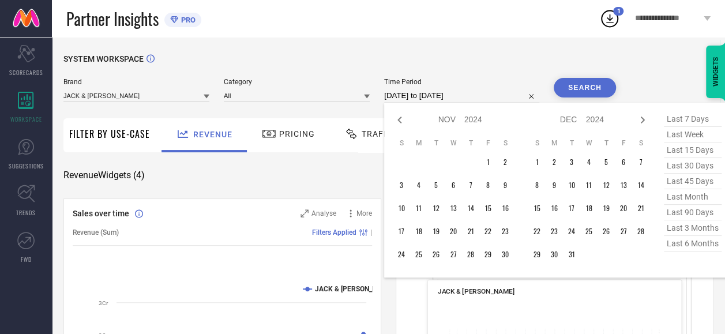
select select "9"
select select "2024"
select select "10"
select select "2024"
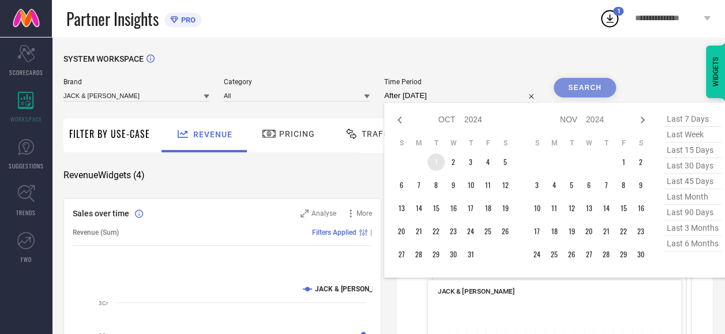
click at [439, 166] on td "1" at bounding box center [435, 161] width 17 height 17
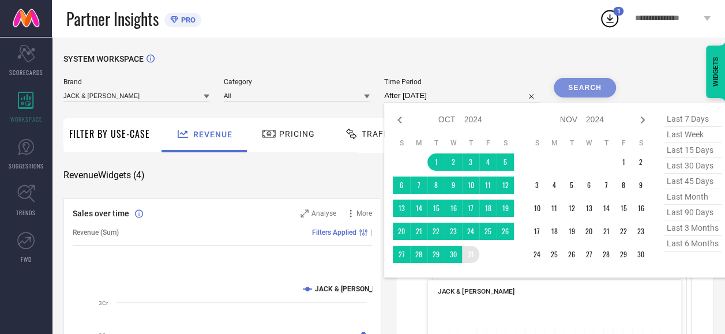
type input "01-10-2024 to 31-10-2024"
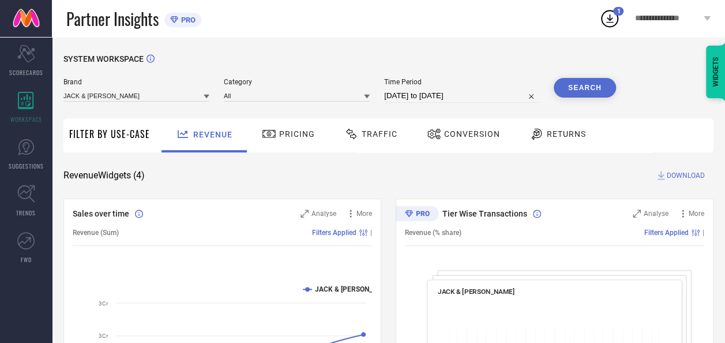
click at [579, 93] on button "Search" at bounding box center [585, 88] width 62 height 20
click at [398, 137] on div "Traffic" at bounding box center [371, 135] width 82 height 34
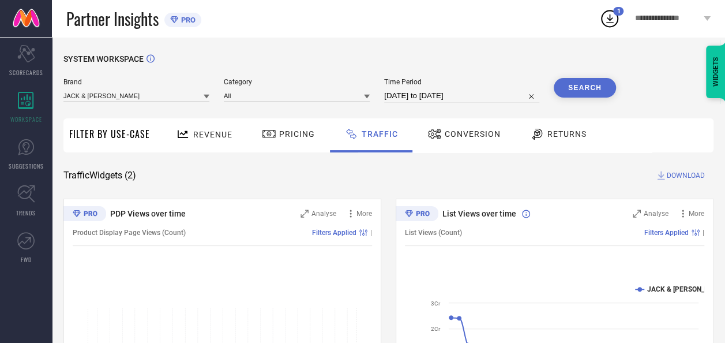
click at [580, 91] on button "Search" at bounding box center [585, 88] width 62 height 20
click at [672, 176] on span "DOWNLOAD" at bounding box center [686, 176] width 38 height 12
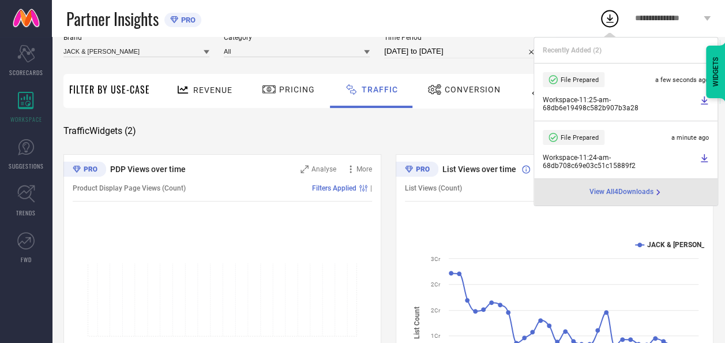
scroll to position [44, 0]
click at [351, 138] on div "SYSTEM WORKSPACE Brand JACK & JONES Category All Time Period 01-10-2024 to 31-1…" at bounding box center [388, 226] width 650 height 433
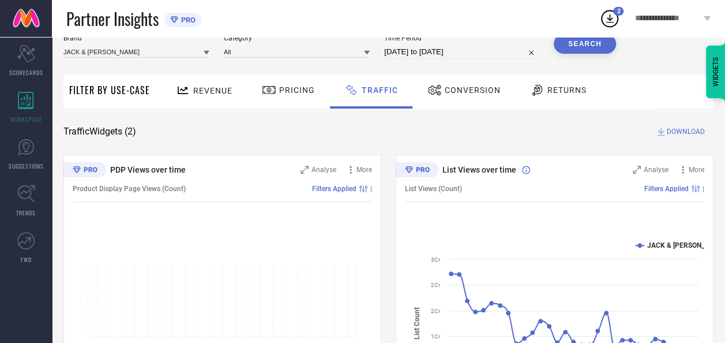
click at [184, 85] on icon at bounding box center [183, 90] width 14 height 14
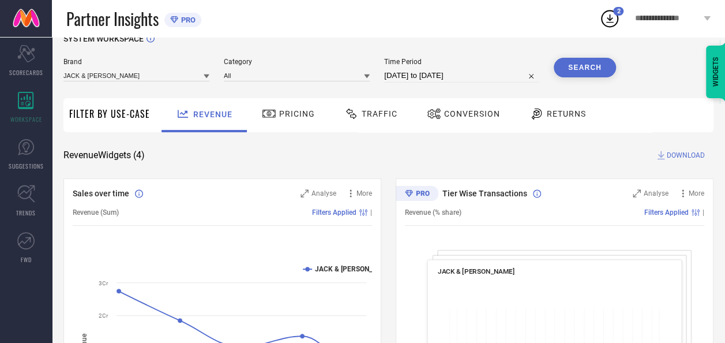
scroll to position [18, 0]
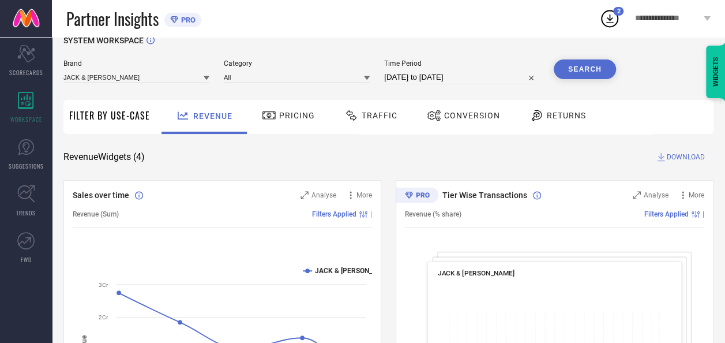
click at [288, 123] on div "Pricing" at bounding box center [288, 116] width 59 height 20
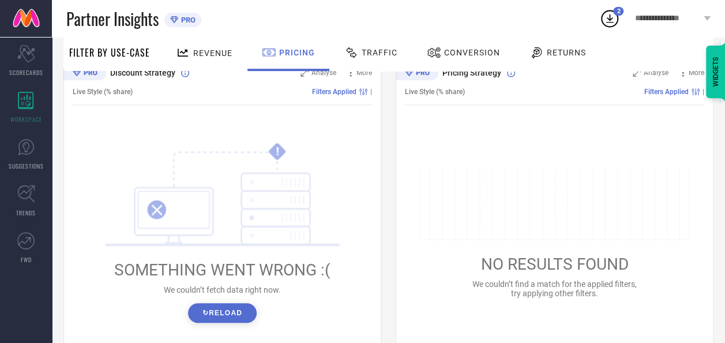
scroll to position [141, 0]
click at [240, 314] on button "↻ Reload" at bounding box center [222, 312] width 69 height 20
click at [385, 58] on div "Traffic" at bounding box center [370, 53] width 59 height 20
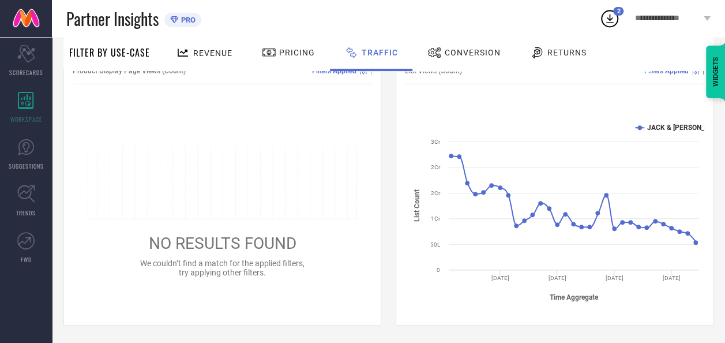
scroll to position [0, 0]
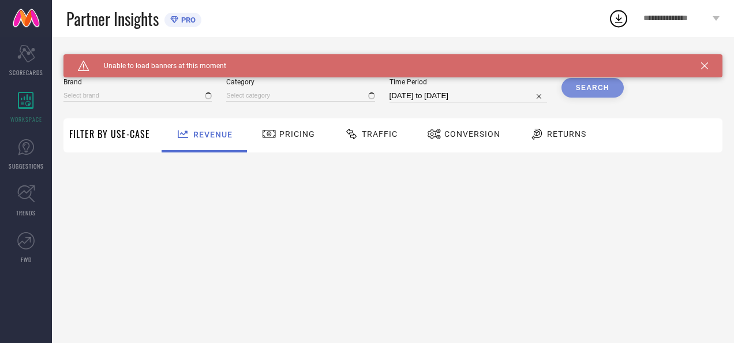
type input "JACK & [PERSON_NAME]"
type input "All"
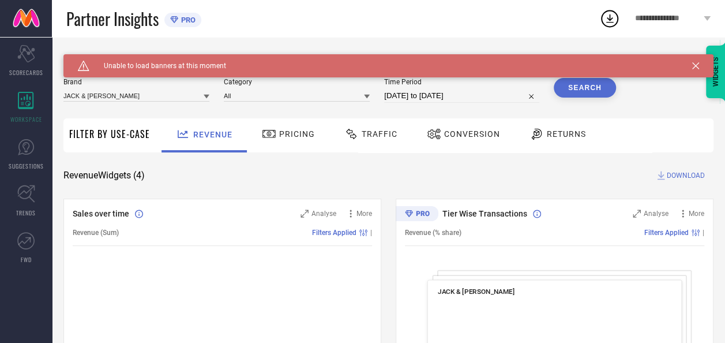
click at [385, 128] on div "Traffic" at bounding box center [370, 134] width 59 height 20
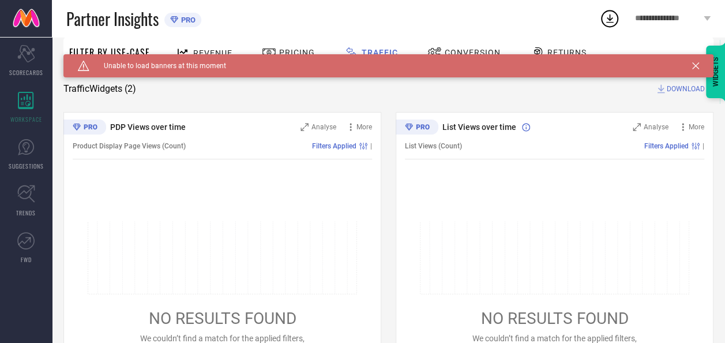
scroll to position [84, 0]
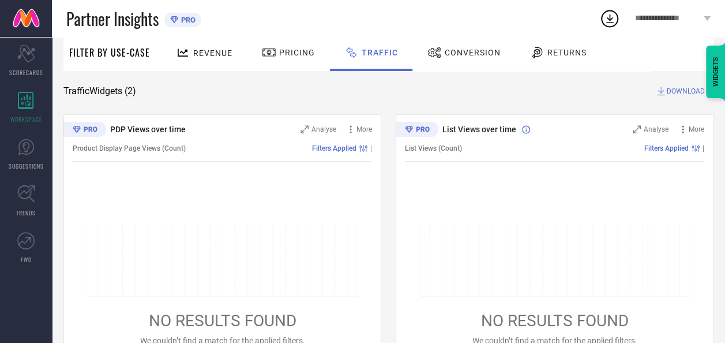
click at [704, 69] on div "Revenue Pricing Traffic Conversion Returns" at bounding box center [435, 54] width 558 height 34
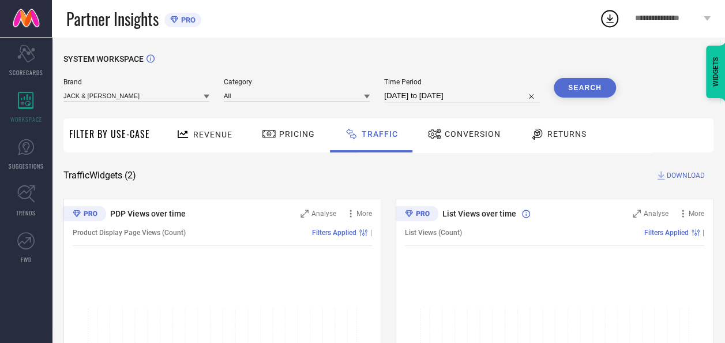
click at [212, 139] on span "Revenue" at bounding box center [212, 134] width 39 height 9
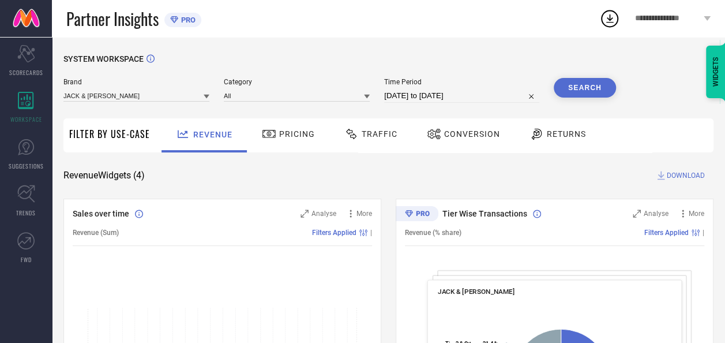
click at [295, 126] on div "Pricing" at bounding box center [288, 134] width 59 height 20
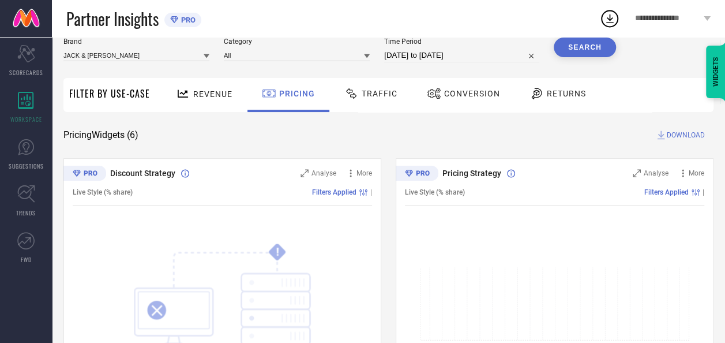
scroll to position [36, 0]
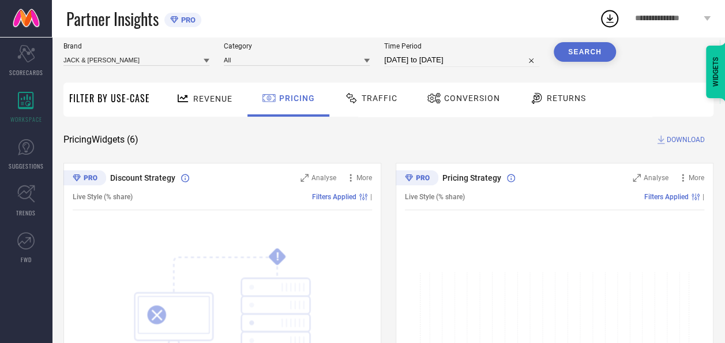
click at [364, 101] on span "Traffic" at bounding box center [380, 97] width 36 height 9
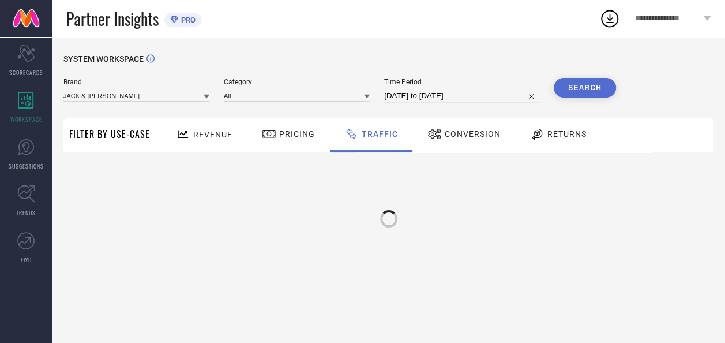
scroll to position [0, 0]
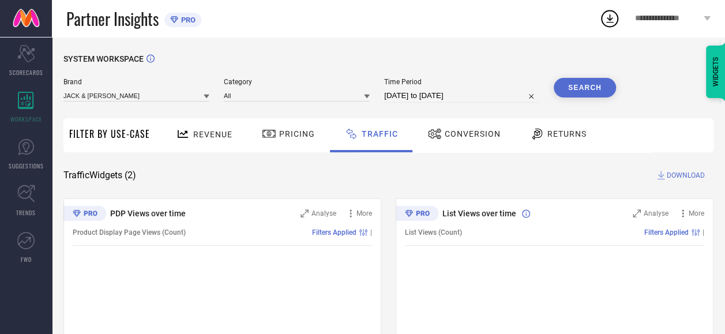
select select "7"
select select "2025"
select select "8"
select select "2025"
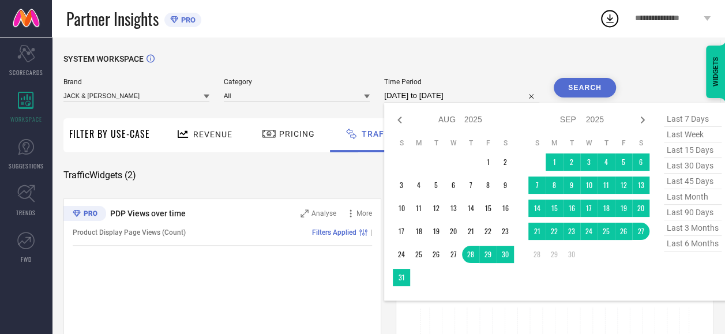
click at [424, 91] on input "[DATE] to [DATE]" at bounding box center [461, 96] width 155 height 14
click at [552, 159] on td "1" at bounding box center [554, 161] width 17 height 17
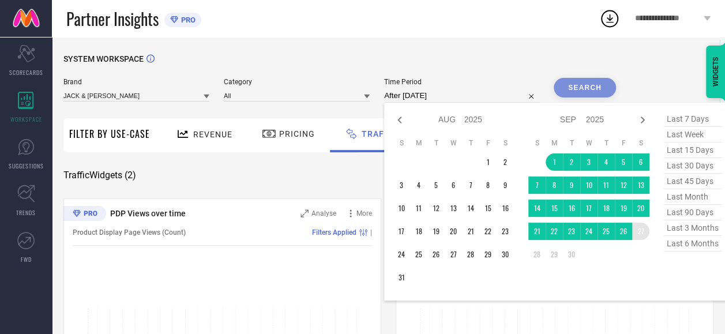
type input "01-09-2025 to 27-09-2025"
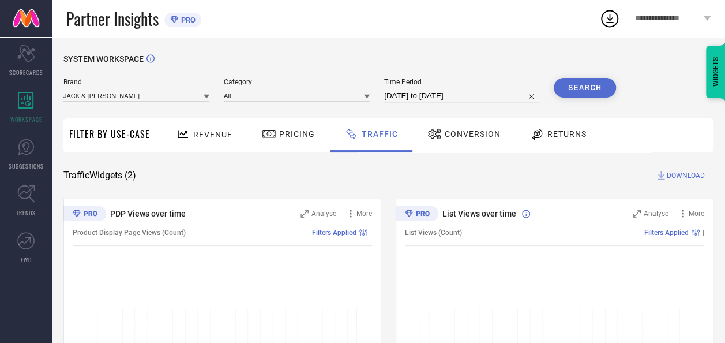
click at [585, 91] on button "Search" at bounding box center [585, 88] width 62 height 20
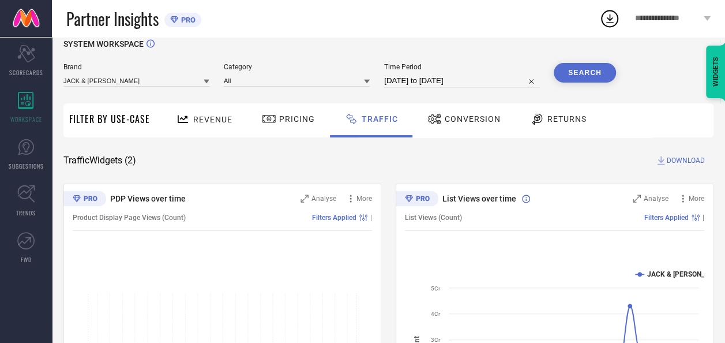
scroll to position [14, 0]
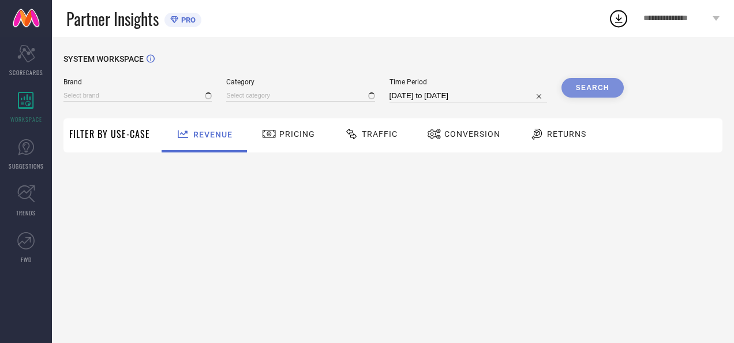
type input "JACK & [PERSON_NAME]"
type input "All"
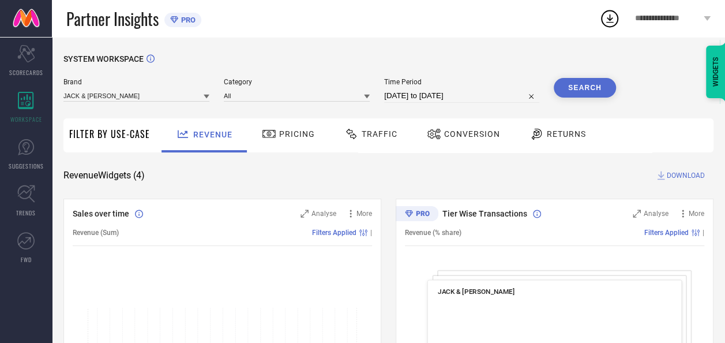
click at [371, 144] on div "Traffic" at bounding box center [371, 135] width 82 height 34
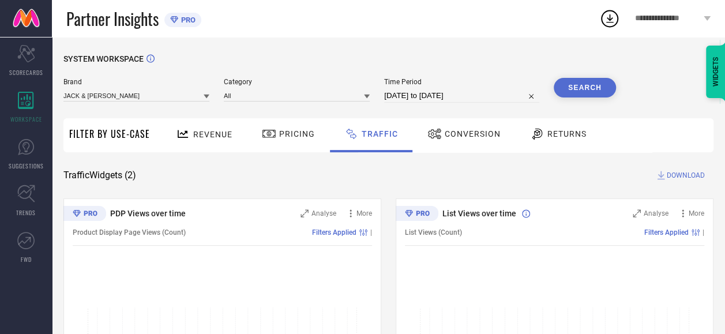
select select "7"
select select "2025"
select select "8"
select select "2025"
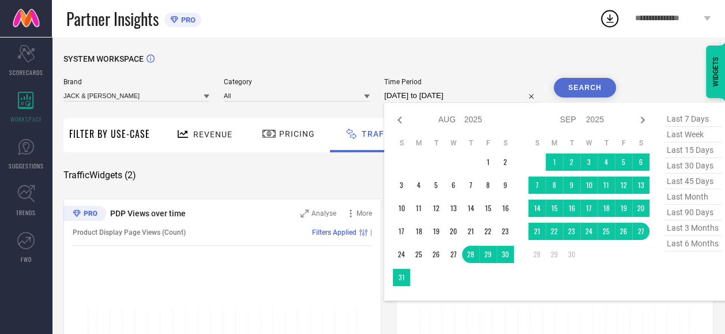
click at [457, 91] on input "[DATE] to [DATE]" at bounding box center [461, 96] width 155 height 14
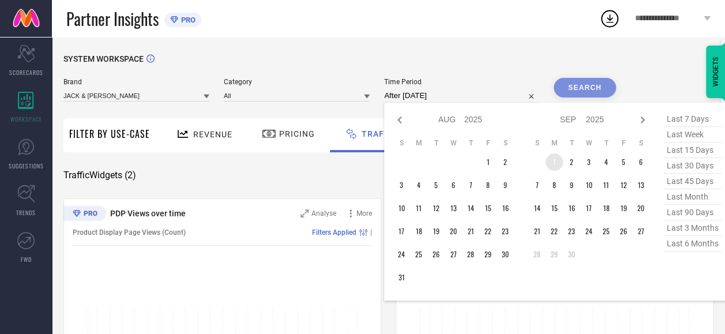
click at [560, 164] on td "1" at bounding box center [554, 161] width 17 height 17
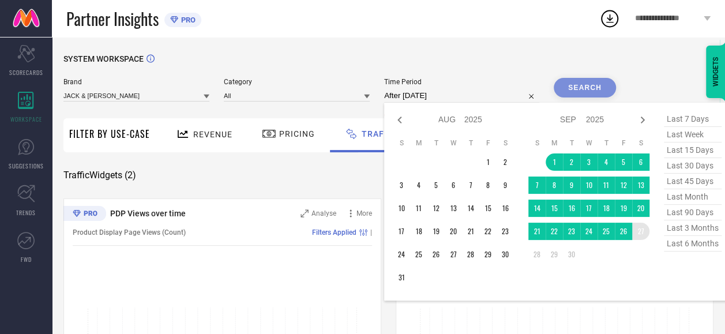
type input "[DATE] to [DATE]"
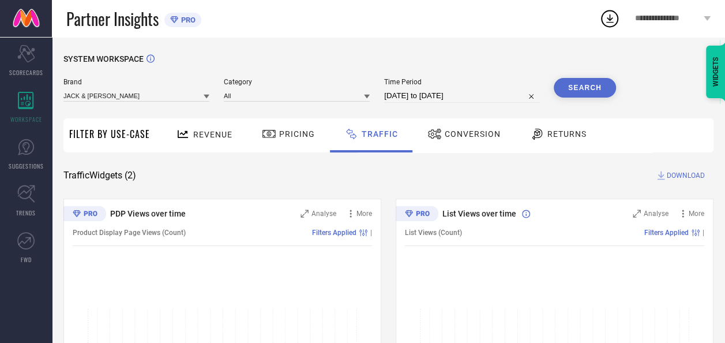
click at [595, 93] on button "Search" at bounding box center [585, 88] width 62 height 20
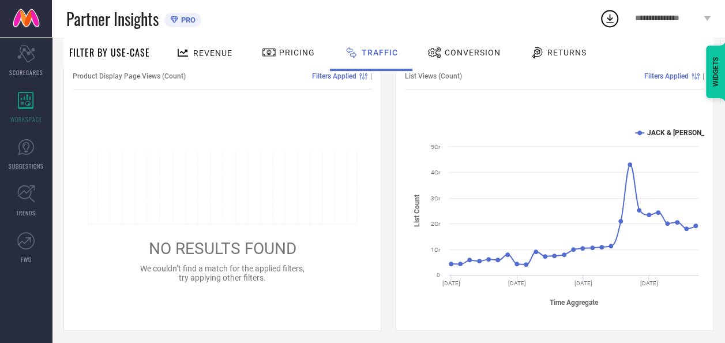
scroll to position [161, 0]
